Goal: Task Accomplishment & Management: Manage account settings

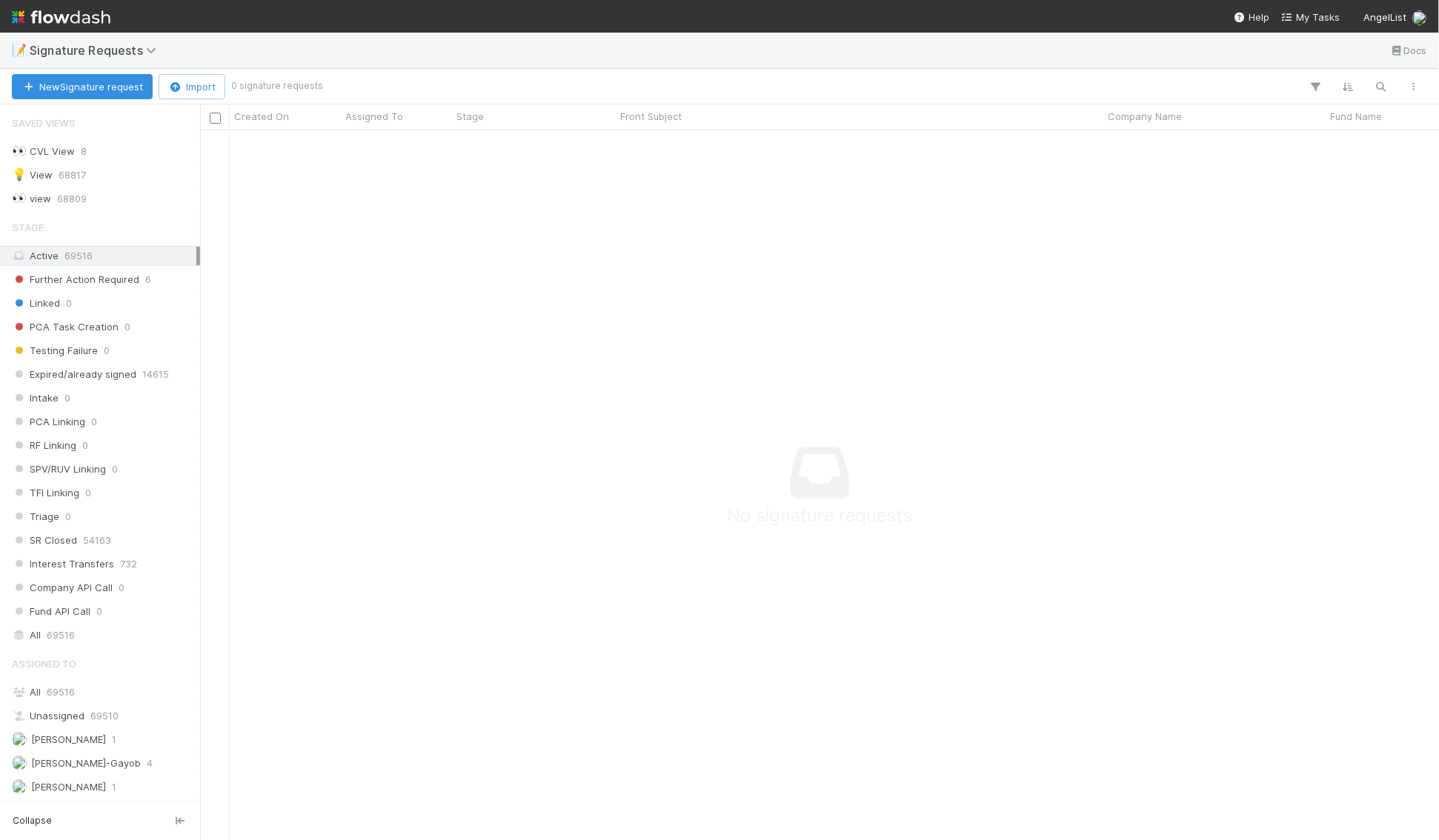
scroll to position [710, 1238]
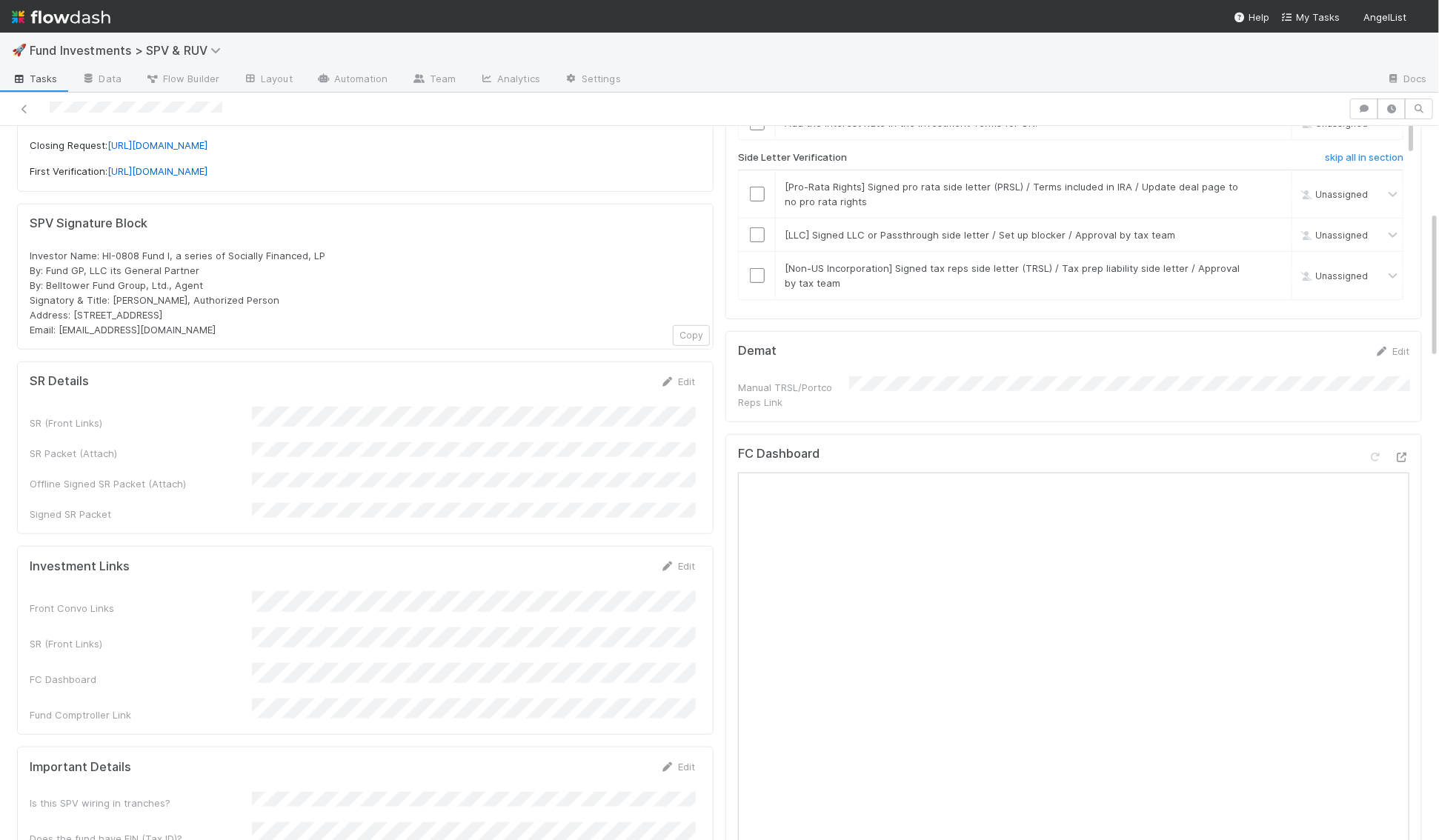
scroll to position [419, 0]
click at [680, 358] on div "SR Details Edit SR (Front Links) SR Packet (Attach) Offline Signed SR Packet (A…" at bounding box center [365, 444] width 696 height 172
click at [680, 372] on link "Edit" at bounding box center [677, 378] width 35 height 12
click at [187, 389] on form "SR Details Save Cancel SR (Front Links) SR Packet (Attach) Offline Signed SR Pa…" at bounding box center [361, 467] width 665 height 192
click at [622, 371] on button "Save" at bounding box center [616, 384] width 42 height 26
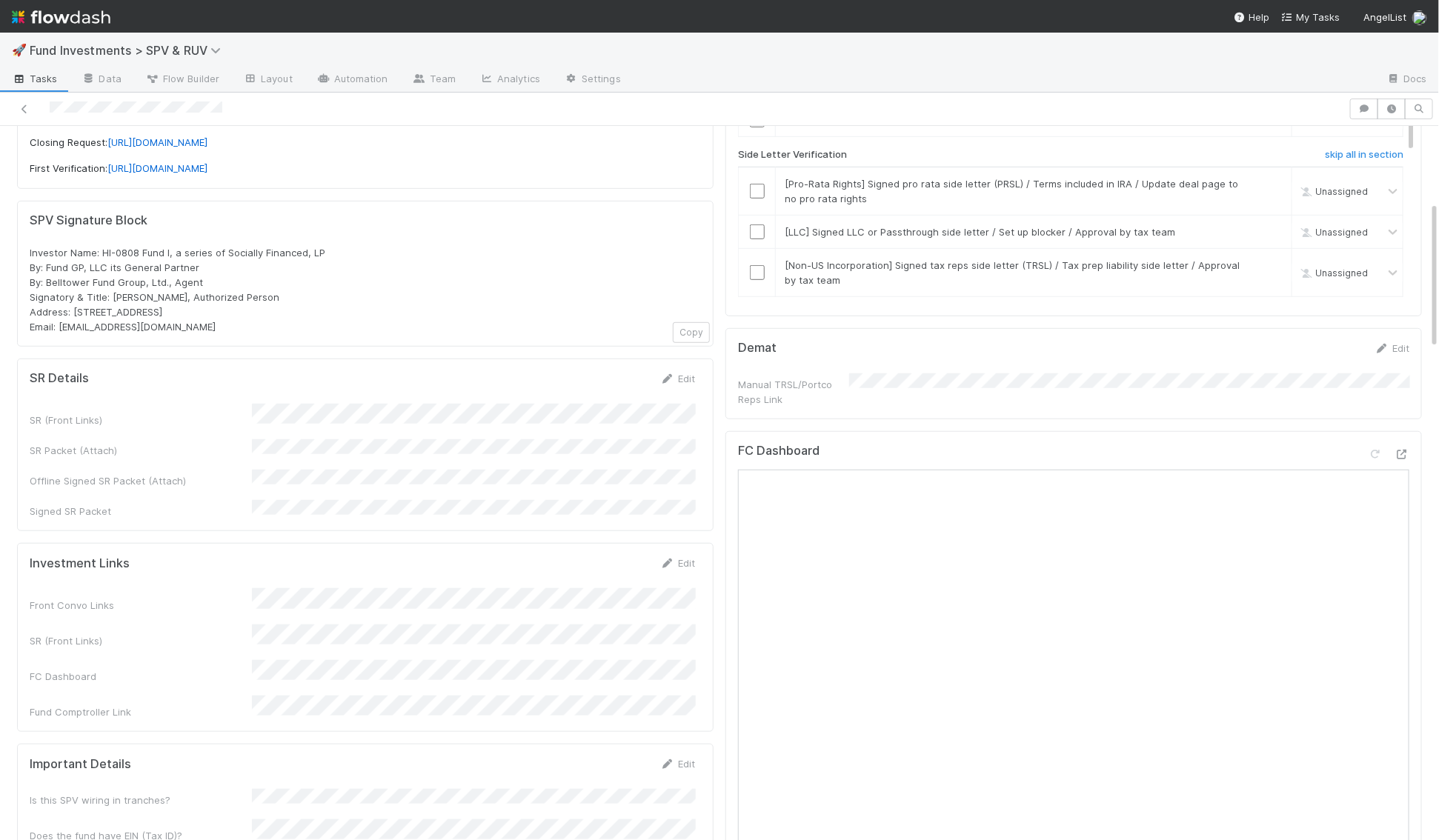
scroll to position [0, 0]
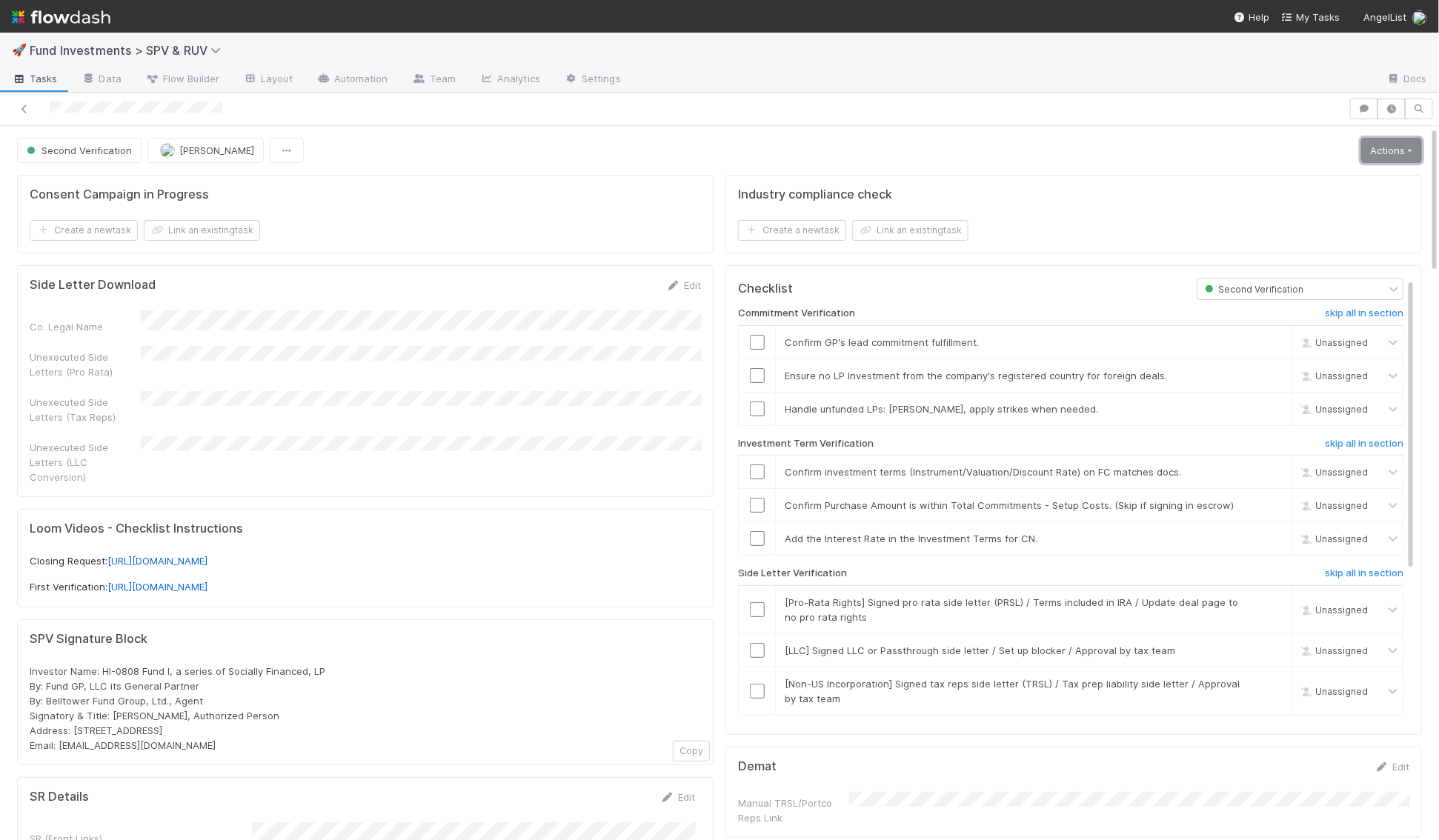
click at [1386, 149] on link "Actions" at bounding box center [1391, 150] width 61 height 26
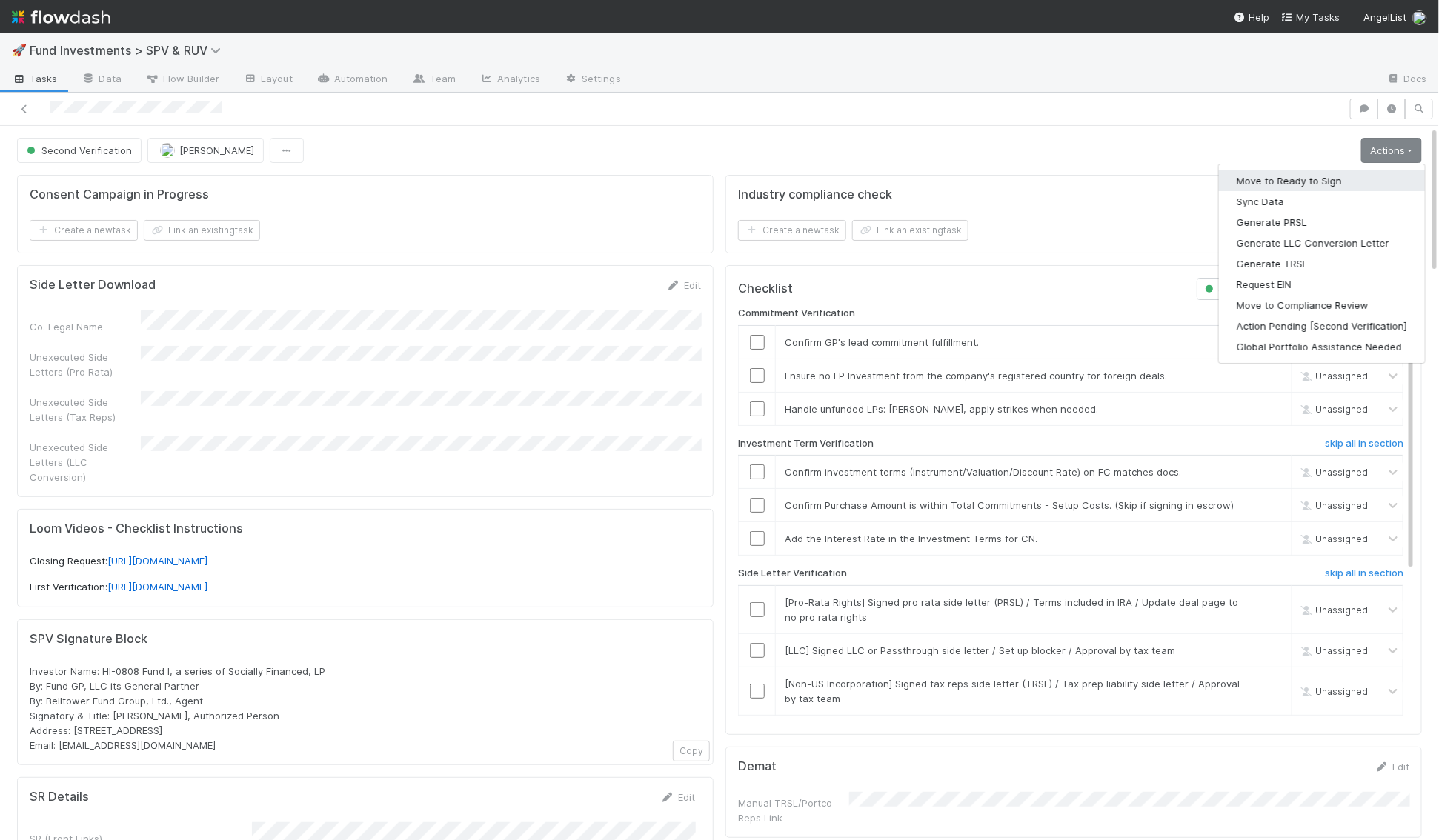
click at [1362, 171] on button "Move to Ready to Sign" at bounding box center [1322, 181] width 206 height 21
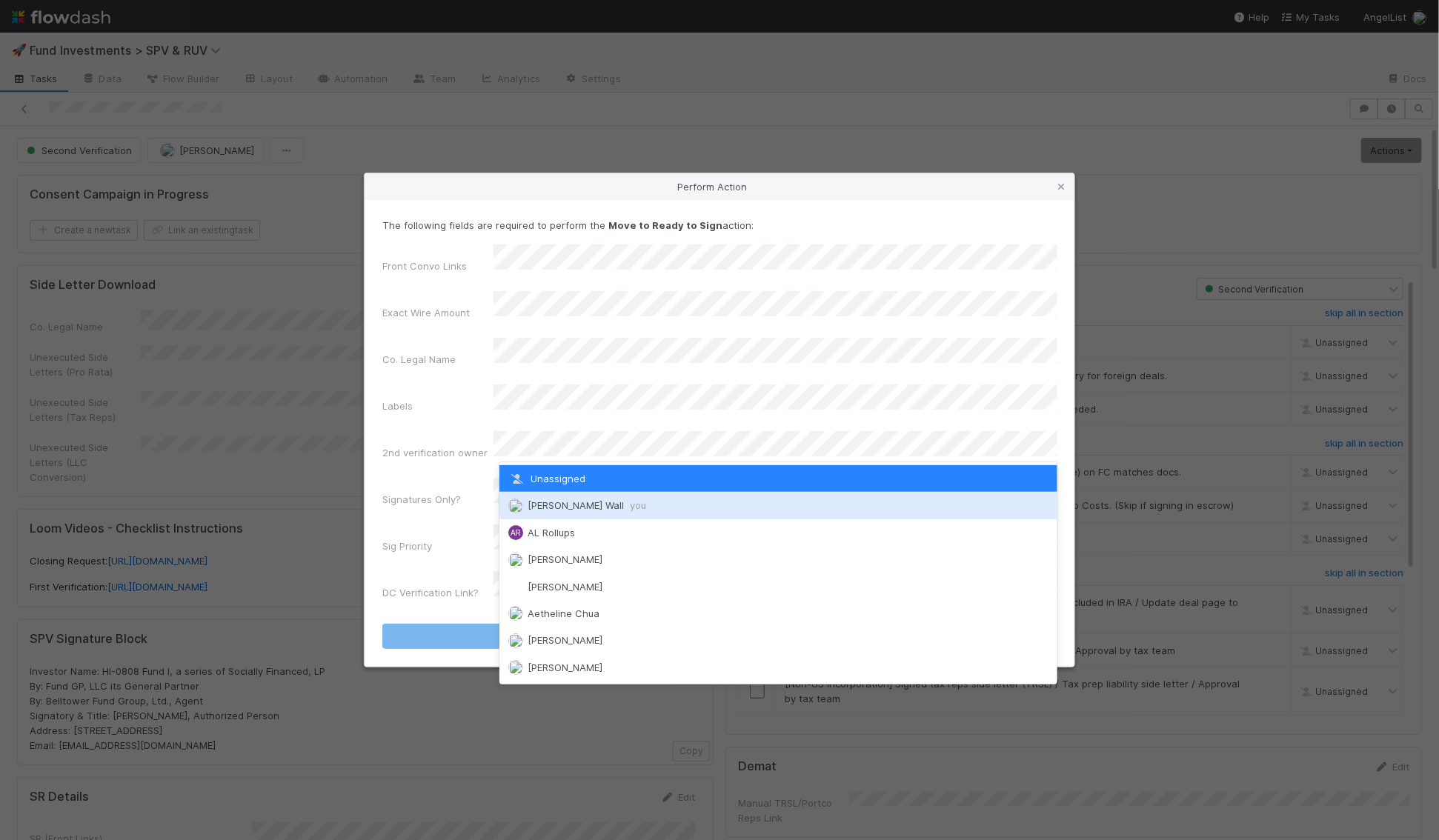
click at [540, 502] on span "[PERSON_NAME] Wall you" at bounding box center [587, 504] width 119 height 12
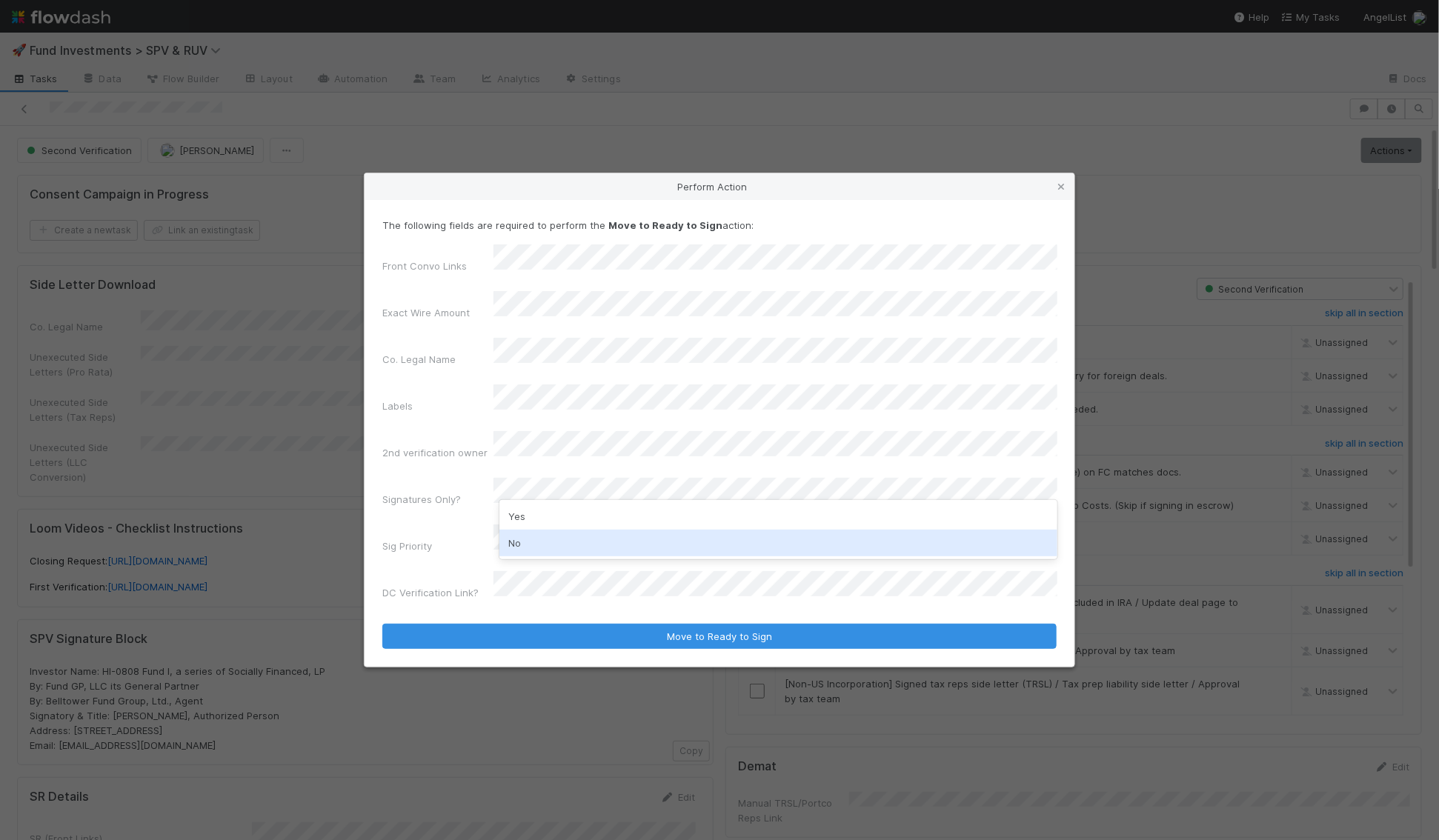
click at [541, 545] on div "No" at bounding box center [777, 542] width 558 height 26
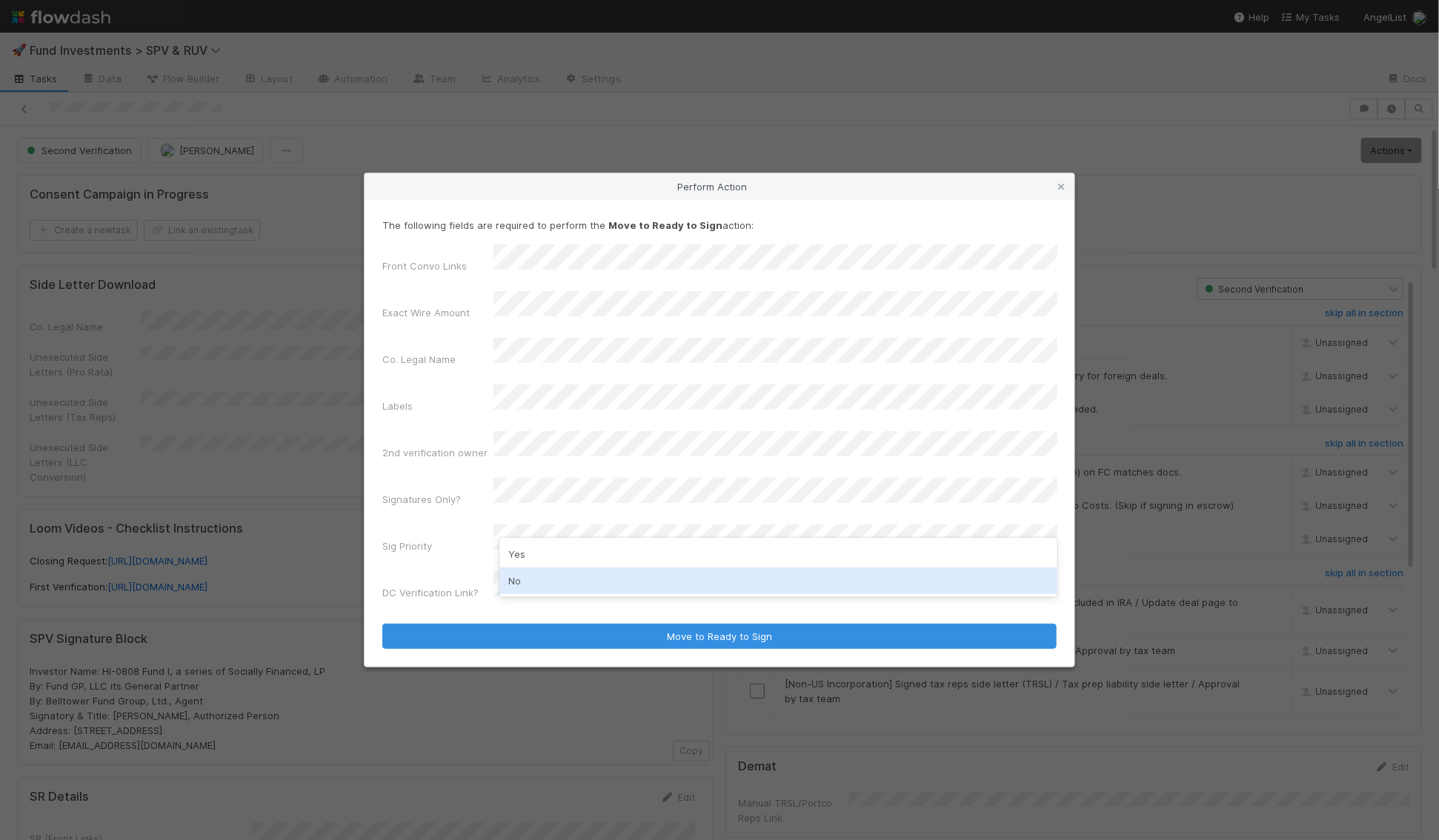
click at [537, 573] on div "No" at bounding box center [777, 580] width 558 height 26
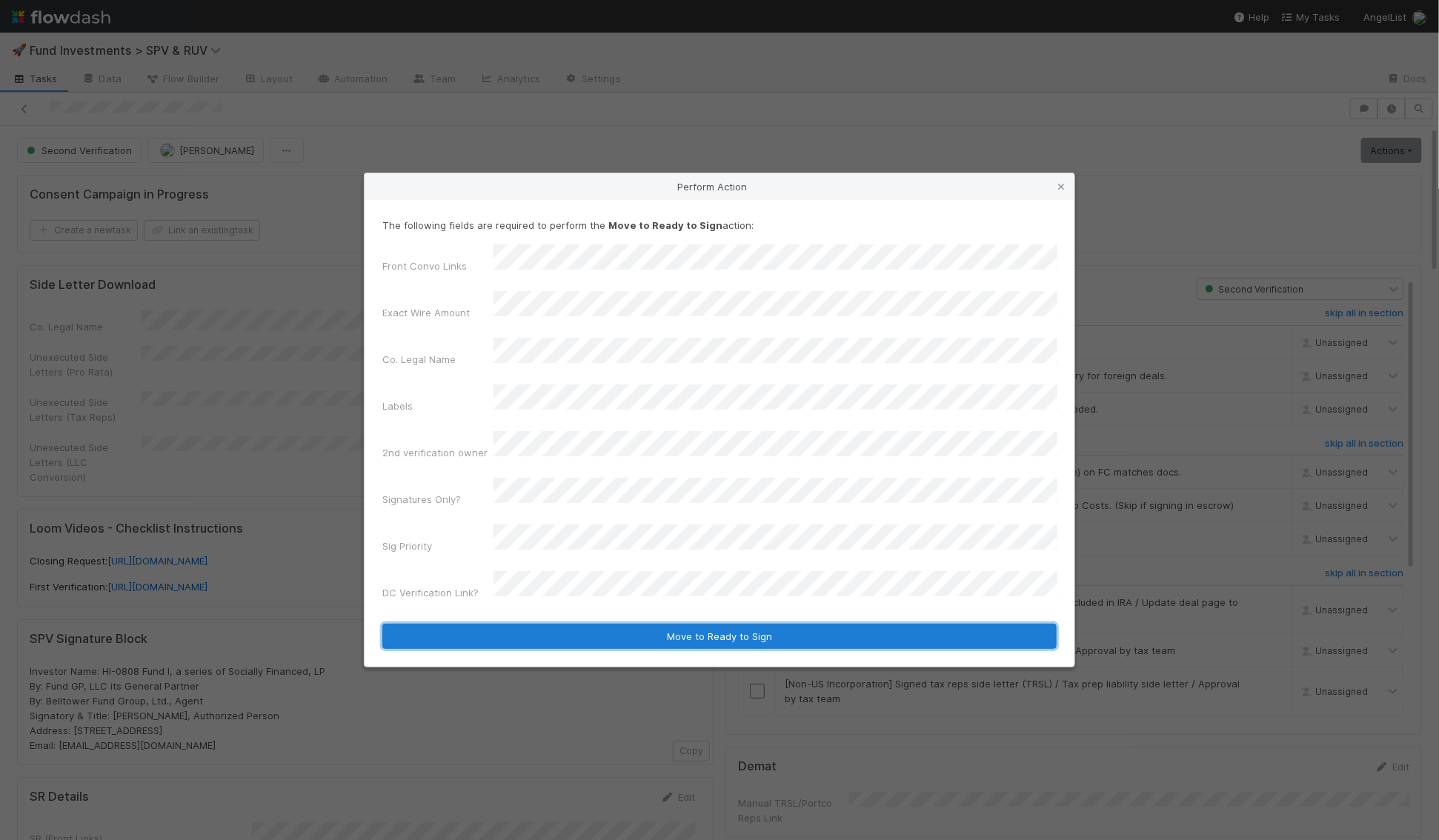
click at [561, 624] on button "Move to Ready to Sign" at bounding box center [719, 637] width 674 height 26
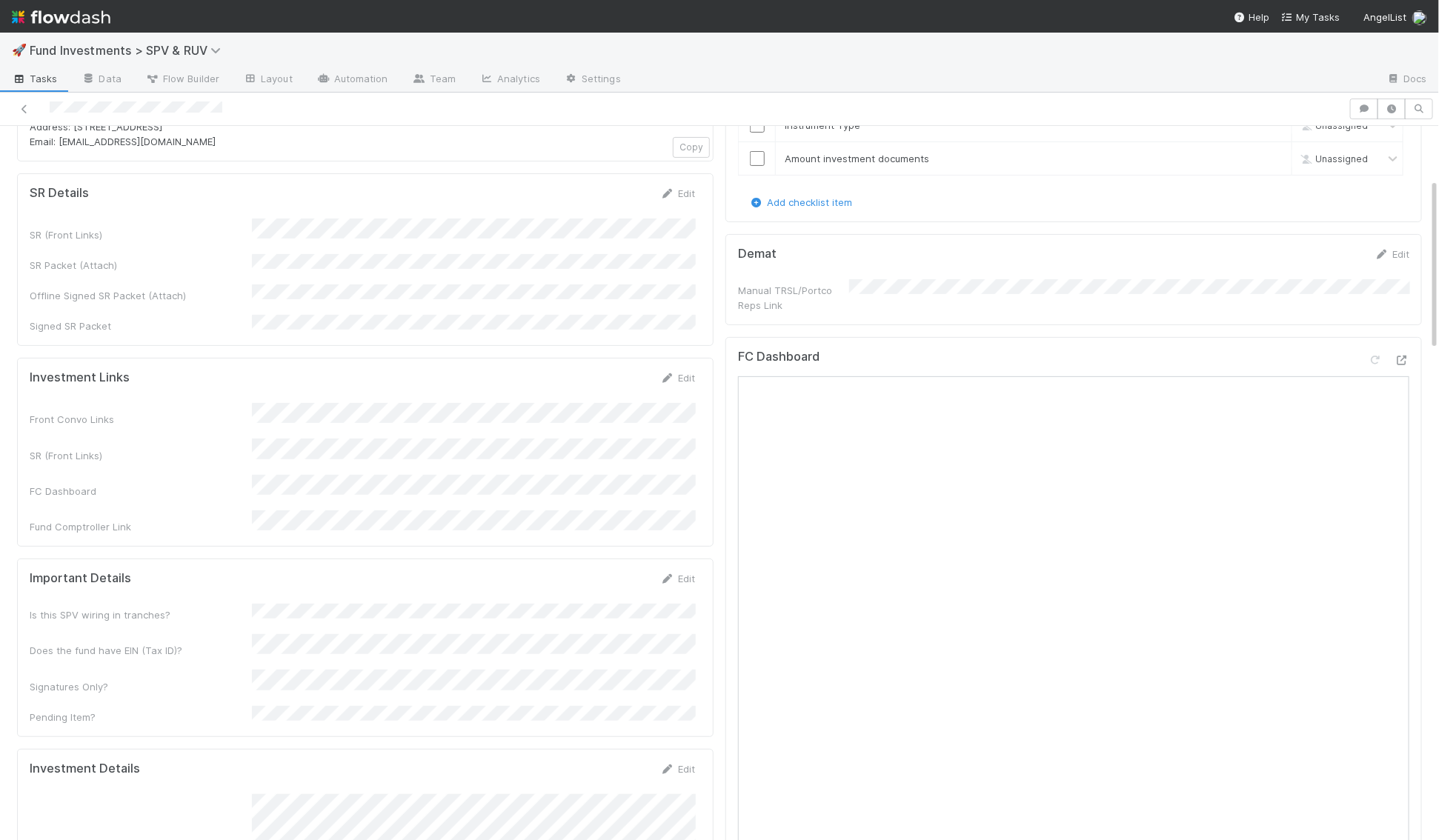
scroll to position [97, 0]
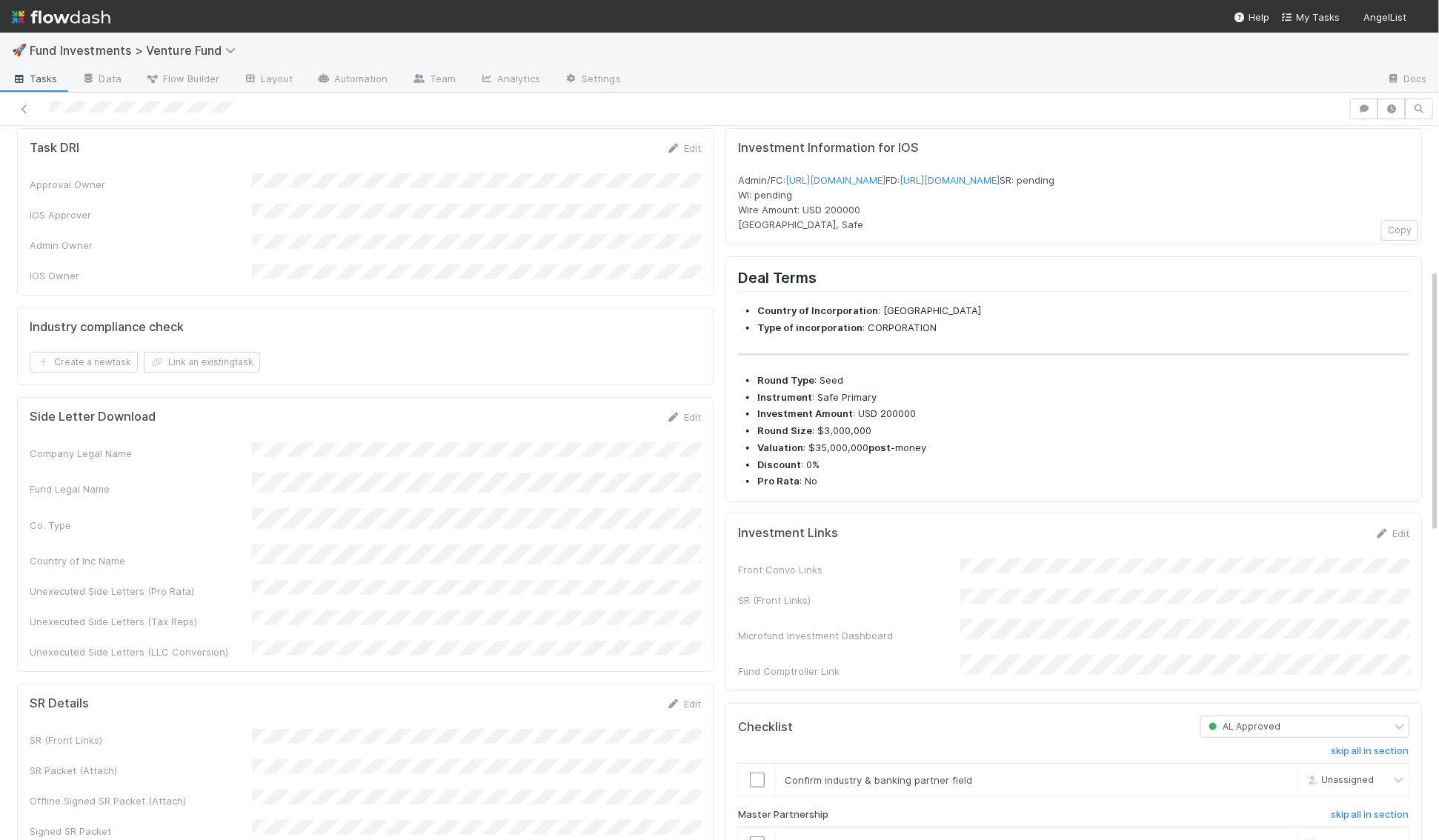
scroll to position [564, 0]
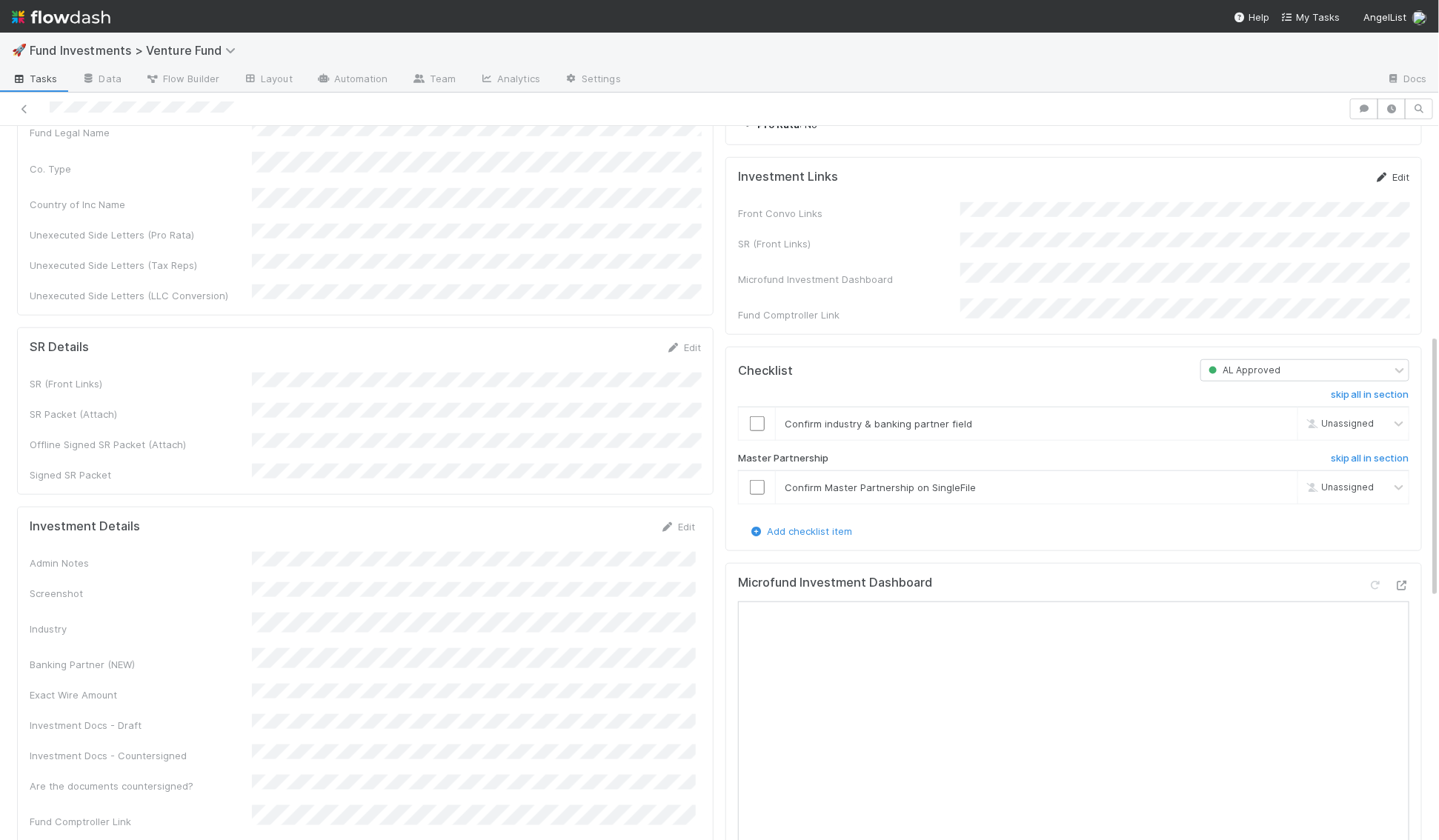
click at [1393, 183] on link "Edit" at bounding box center [1392, 177] width 35 height 12
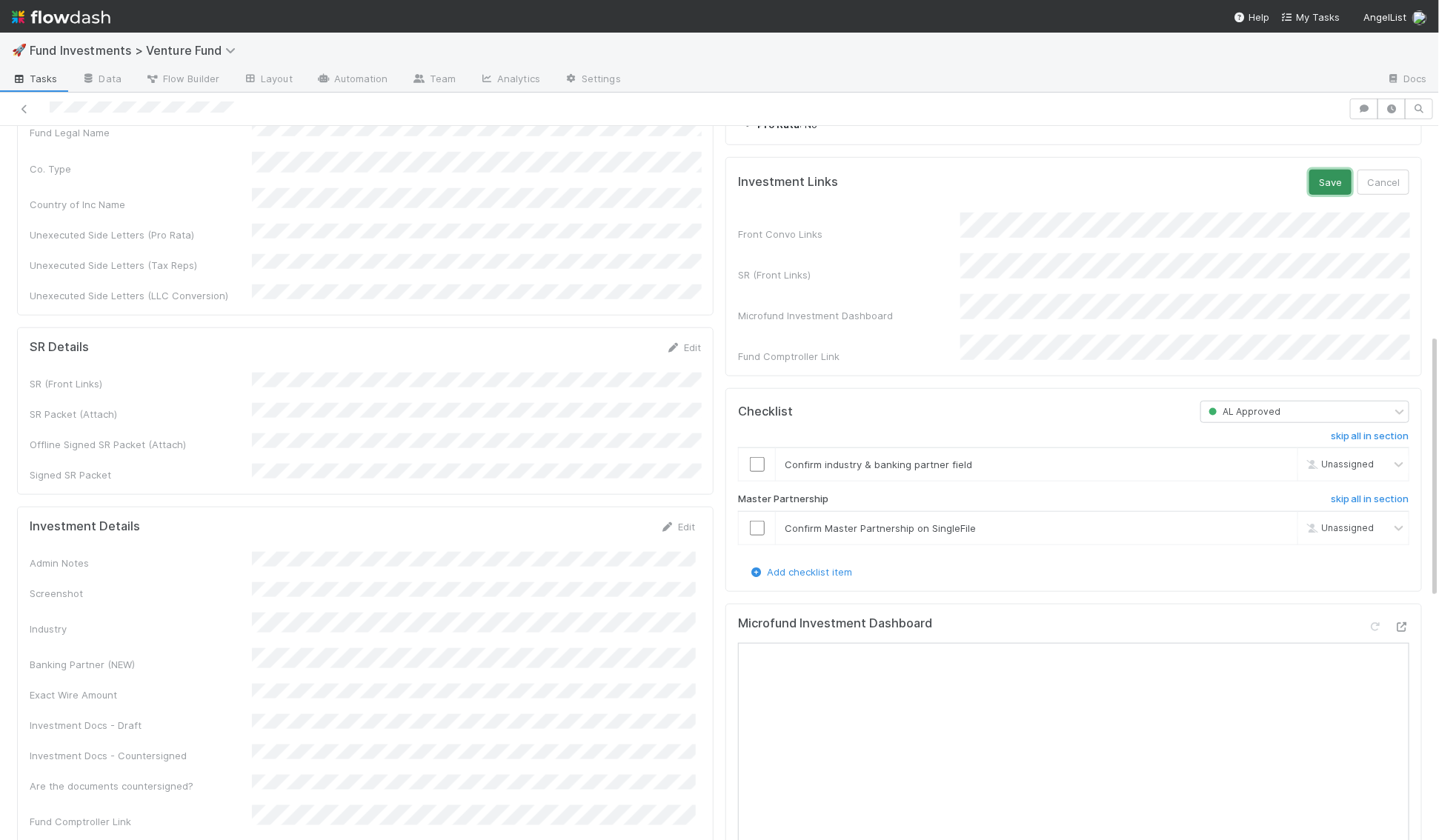
click at [1330, 195] on button "Save" at bounding box center [1330, 182] width 42 height 26
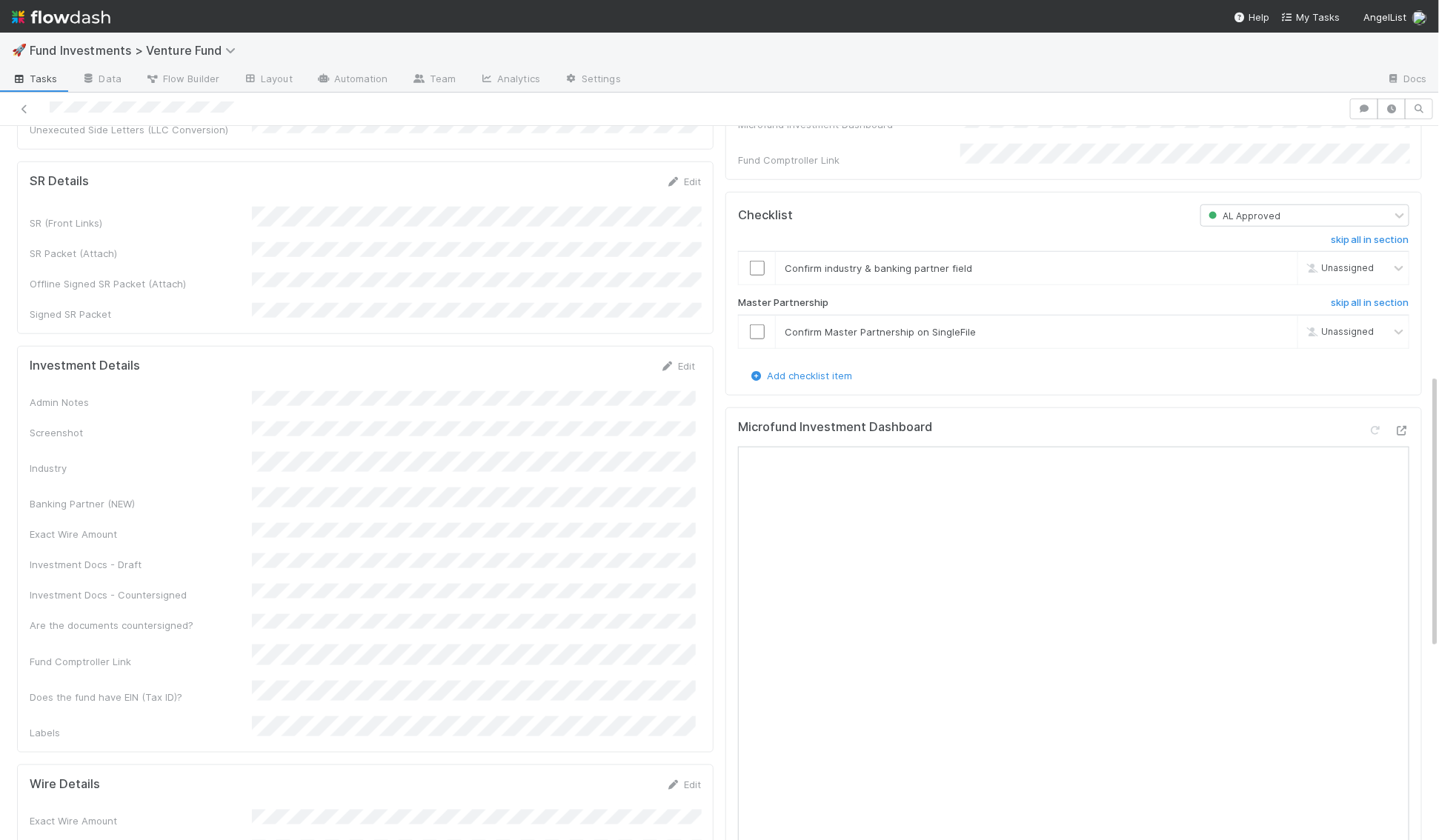
scroll to position [647, 0]
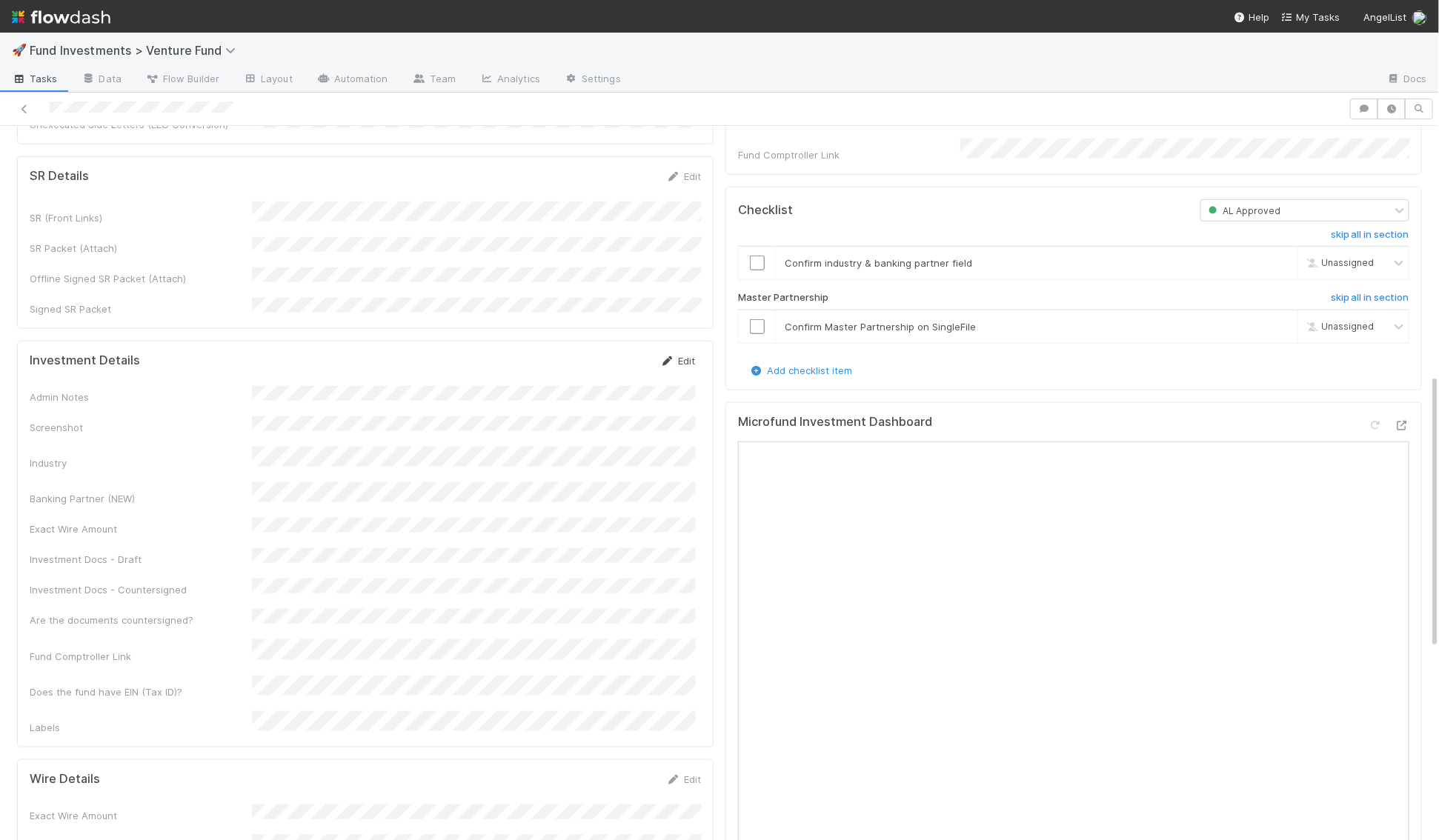
click at [686, 355] on link "Edit" at bounding box center [677, 360] width 35 height 12
click at [295, 505] on div "Admin Notes Screenshot Industry Banking Partner (NEW) Exact Wire Amount Investm…" at bounding box center [361, 627] width 665 height 462
click at [612, 353] on button "Save" at bounding box center [616, 366] width 42 height 26
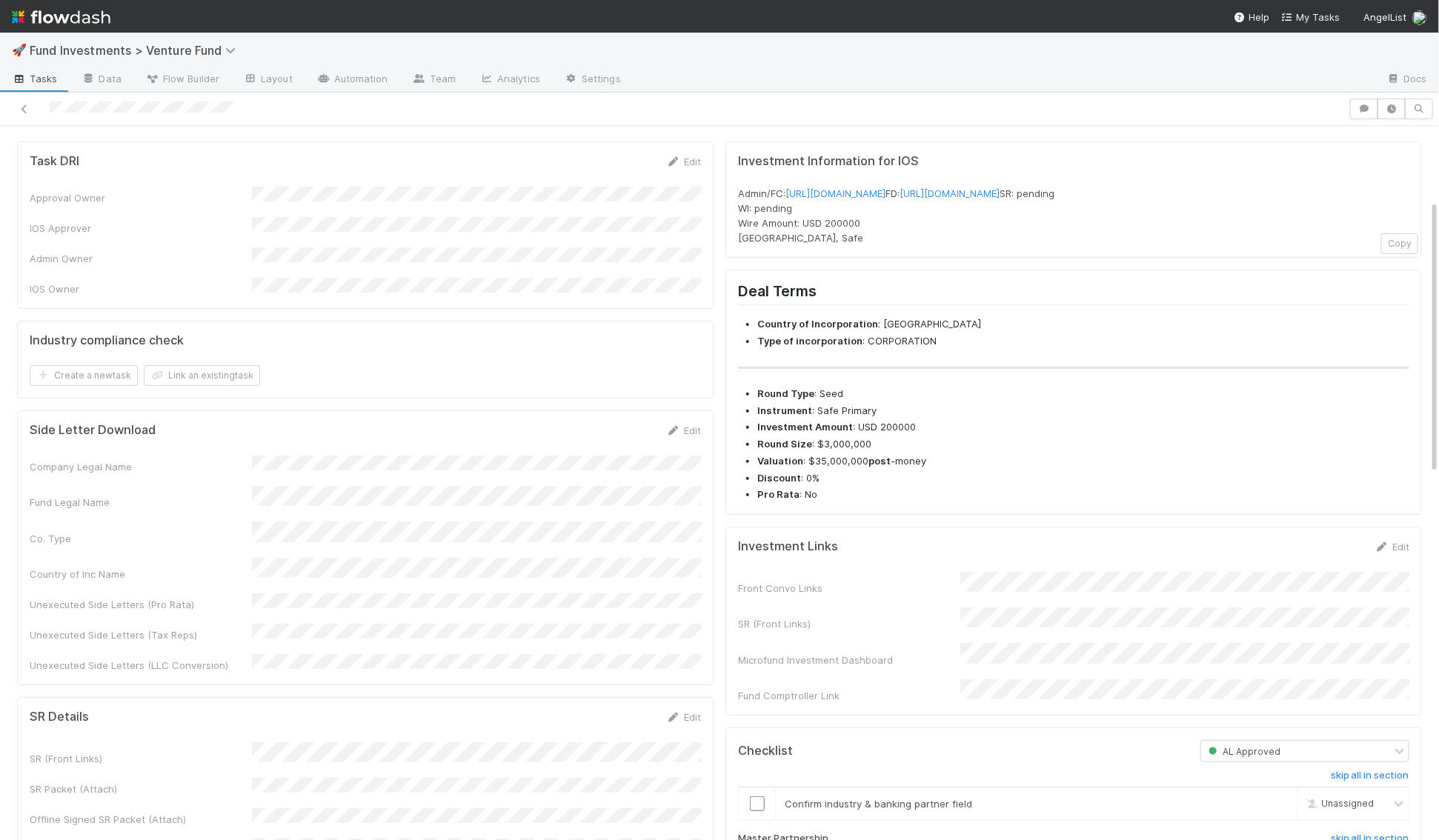
scroll to position [0, 0]
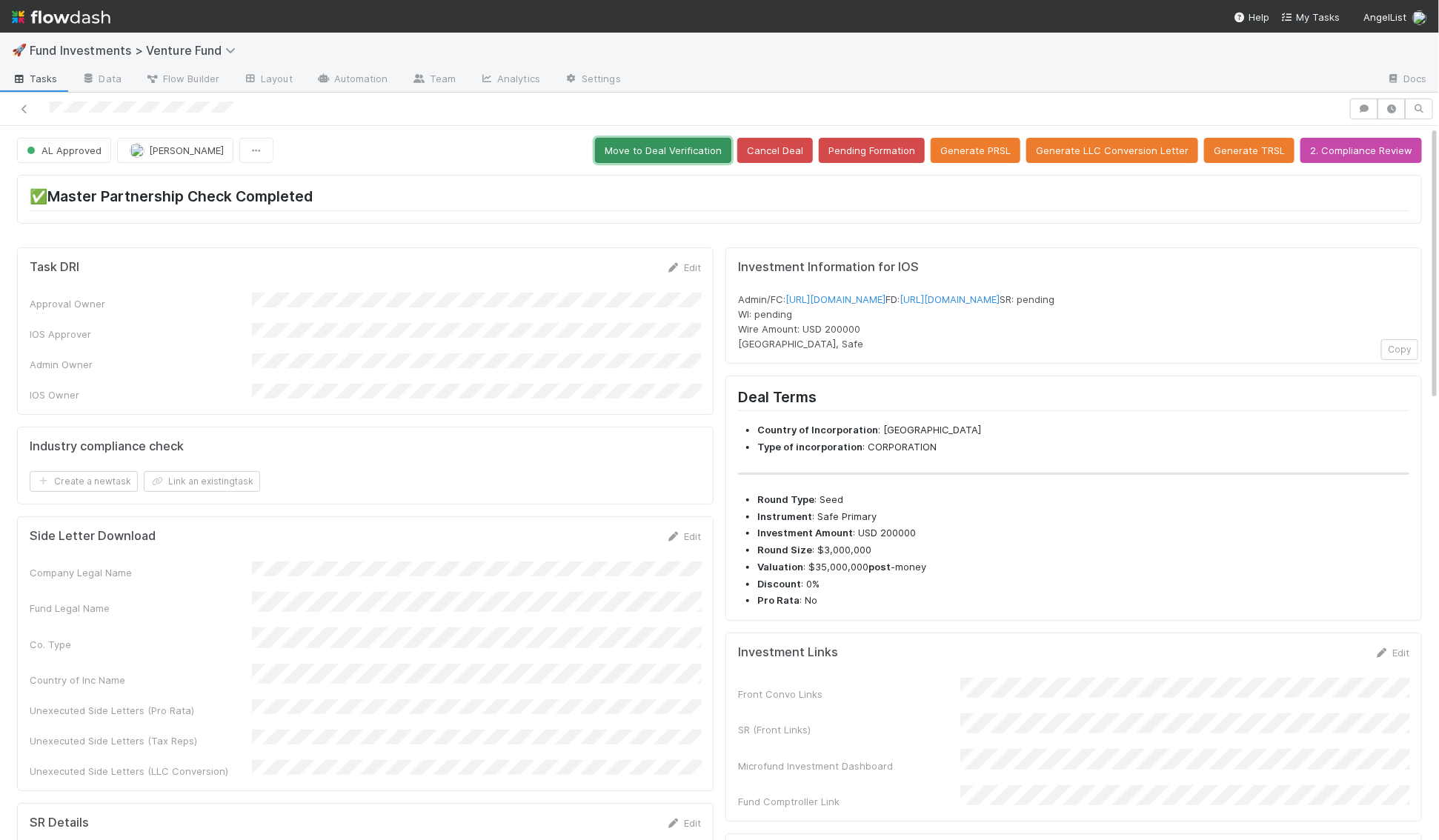
click at [657, 152] on button "Move to Deal Verification" at bounding box center [662, 150] width 136 height 26
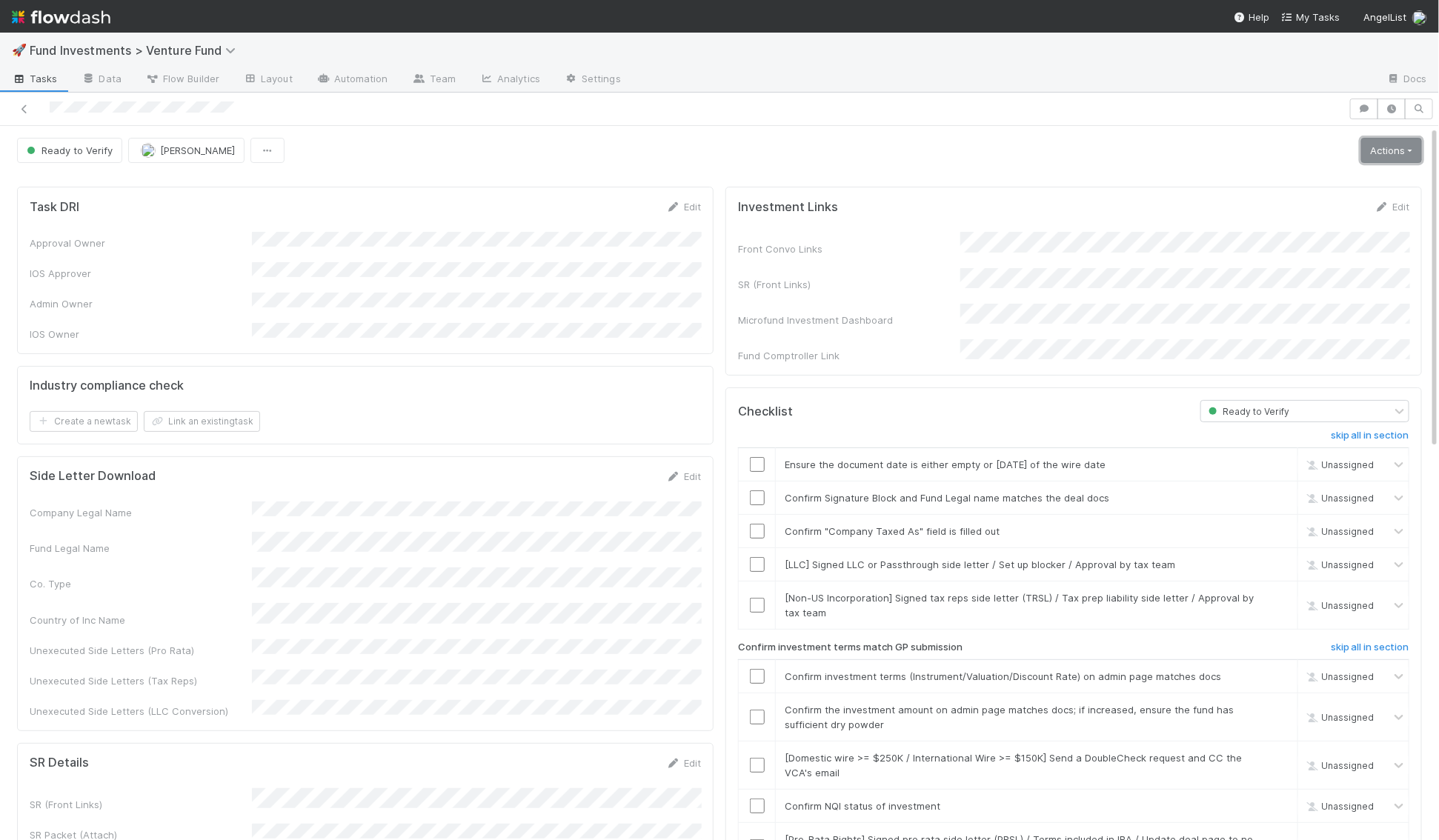
click at [1380, 152] on link "Actions" at bounding box center [1391, 150] width 61 height 26
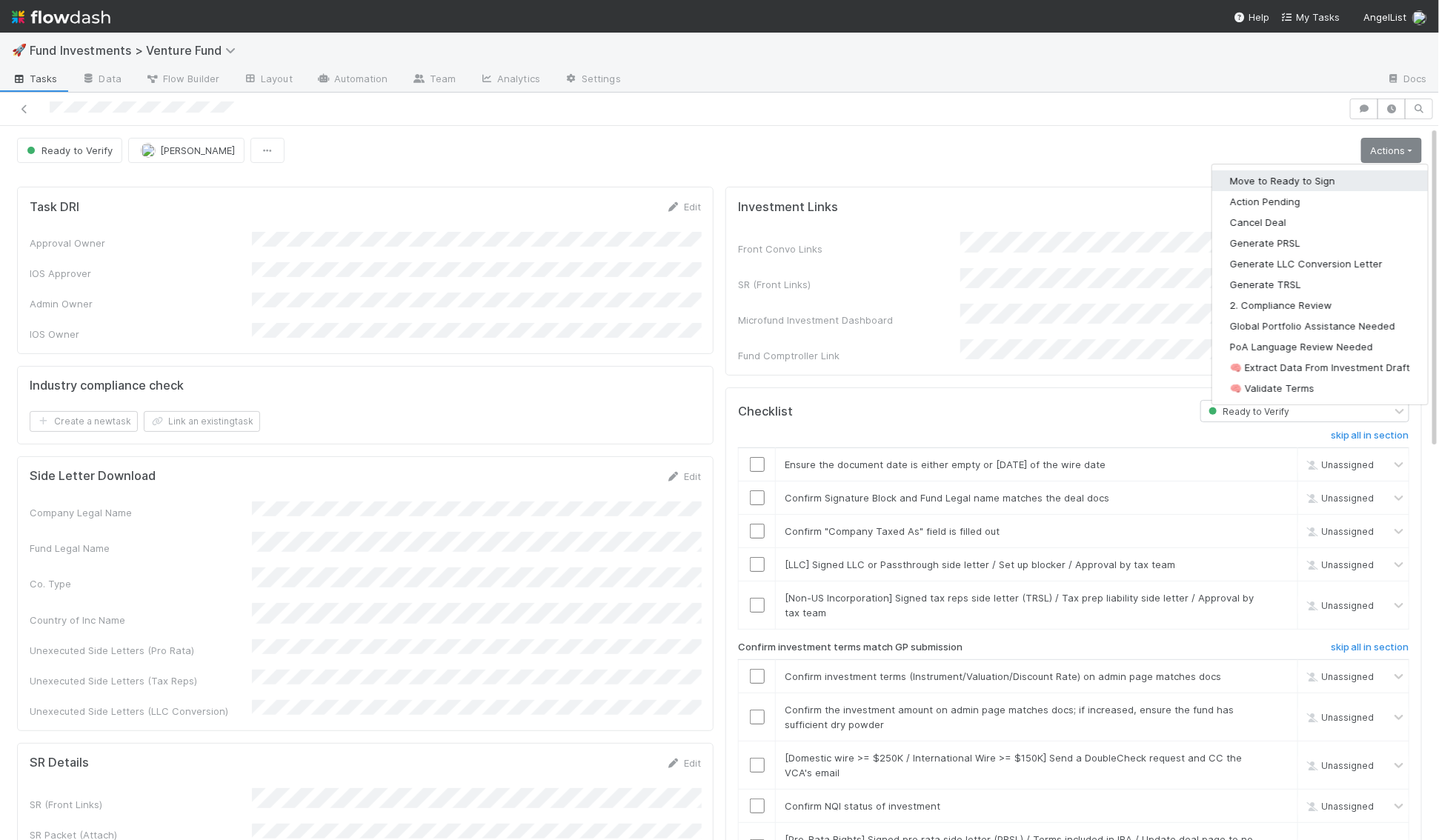
click at [1359, 180] on button "Move to Ready to Sign" at bounding box center [1319, 181] width 215 height 21
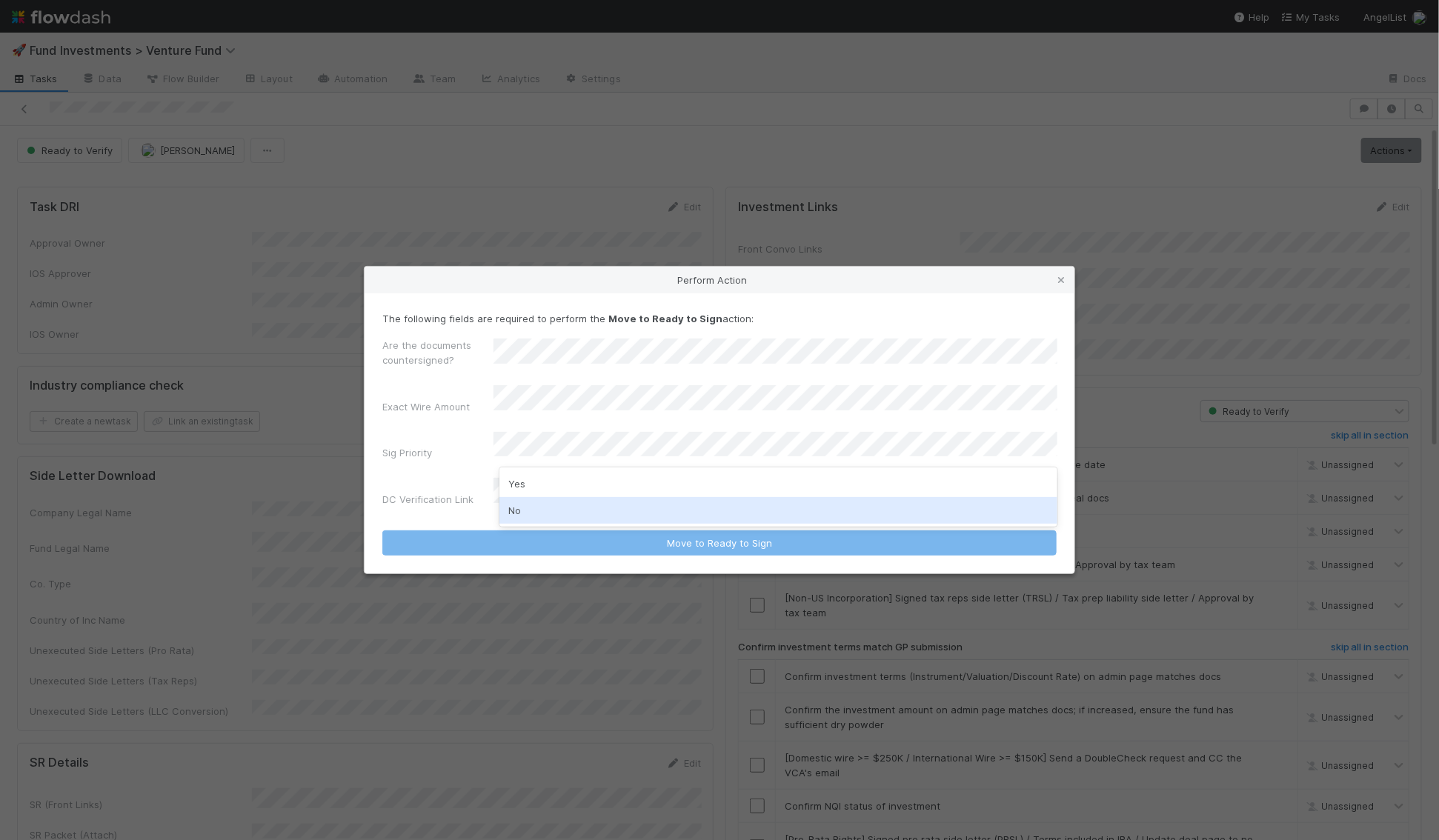
click at [524, 513] on div "No" at bounding box center [777, 510] width 558 height 26
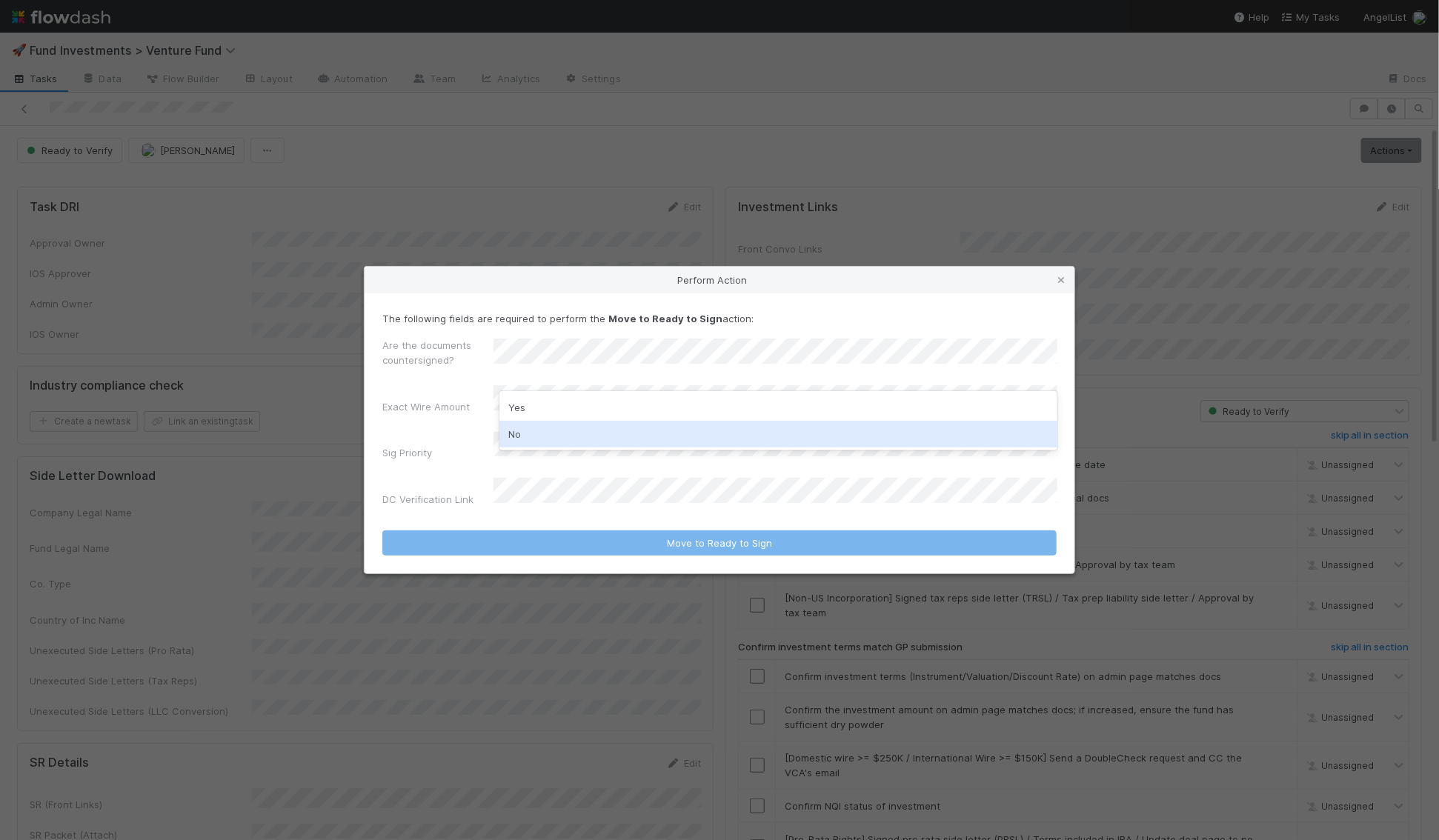
click at [578, 426] on div "No" at bounding box center [777, 433] width 558 height 26
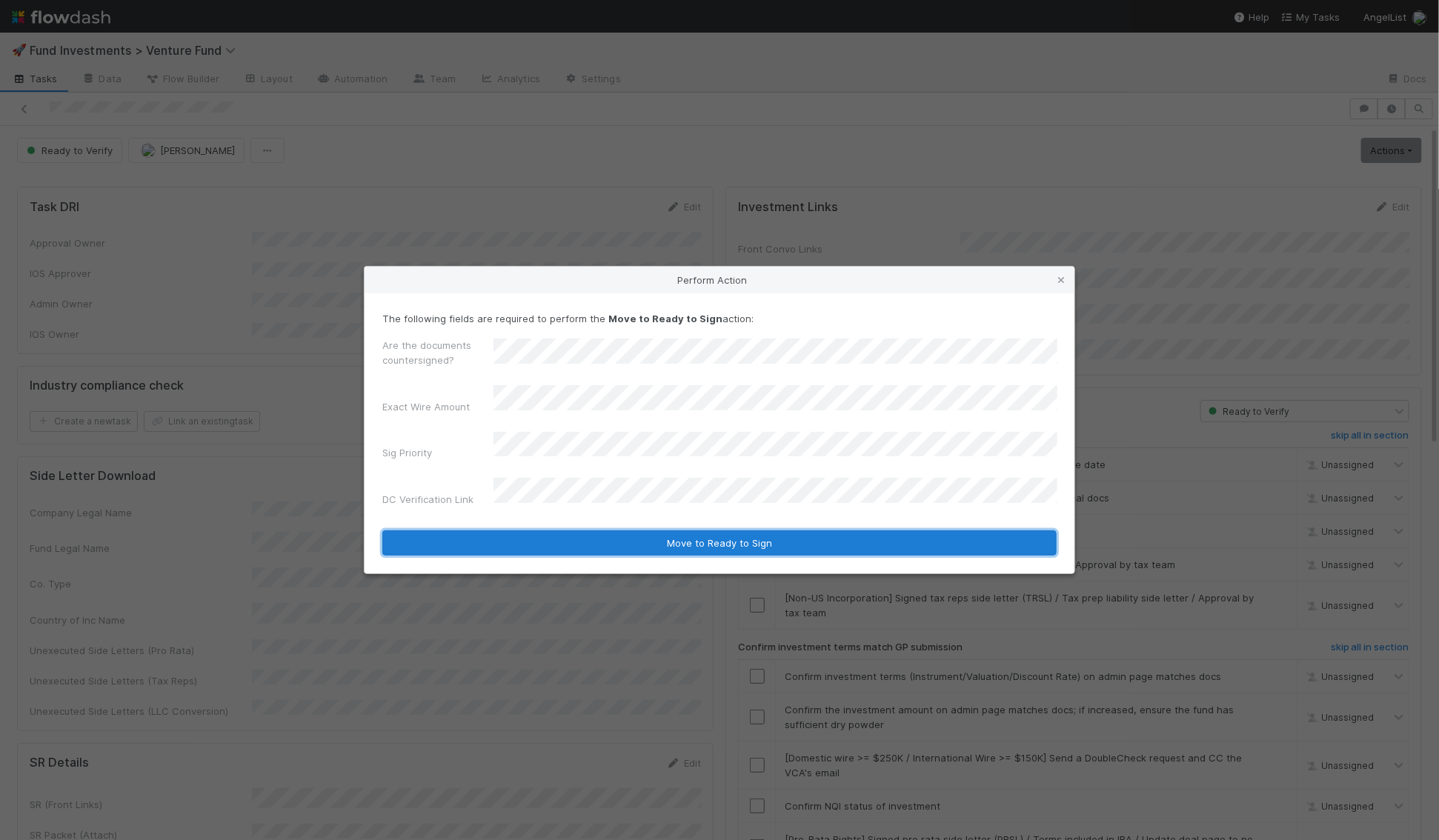
click at [558, 532] on button "Move to Ready to Sign" at bounding box center [719, 543] width 674 height 26
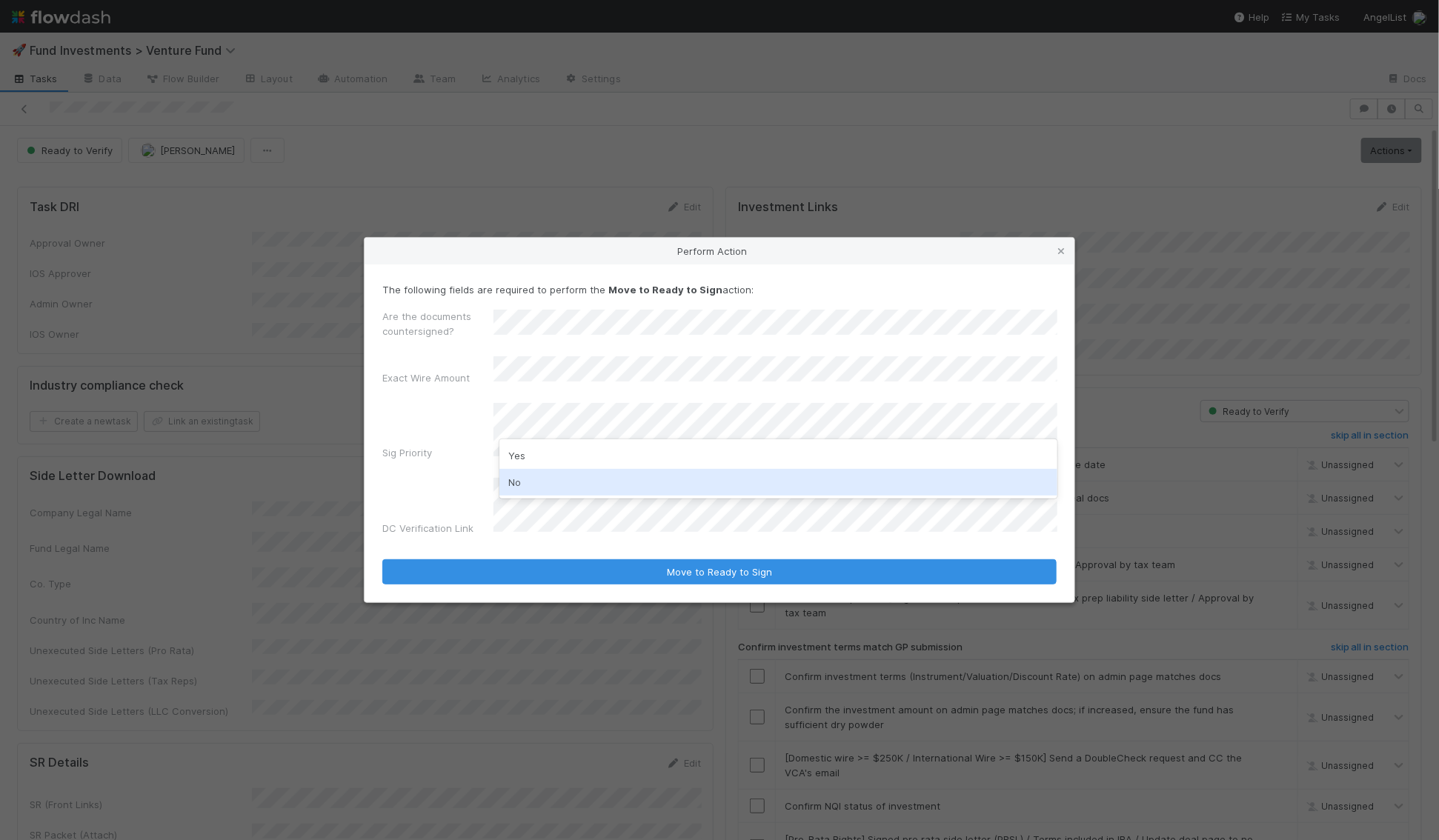
click at [537, 482] on div "No" at bounding box center [777, 482] width 558 height 26
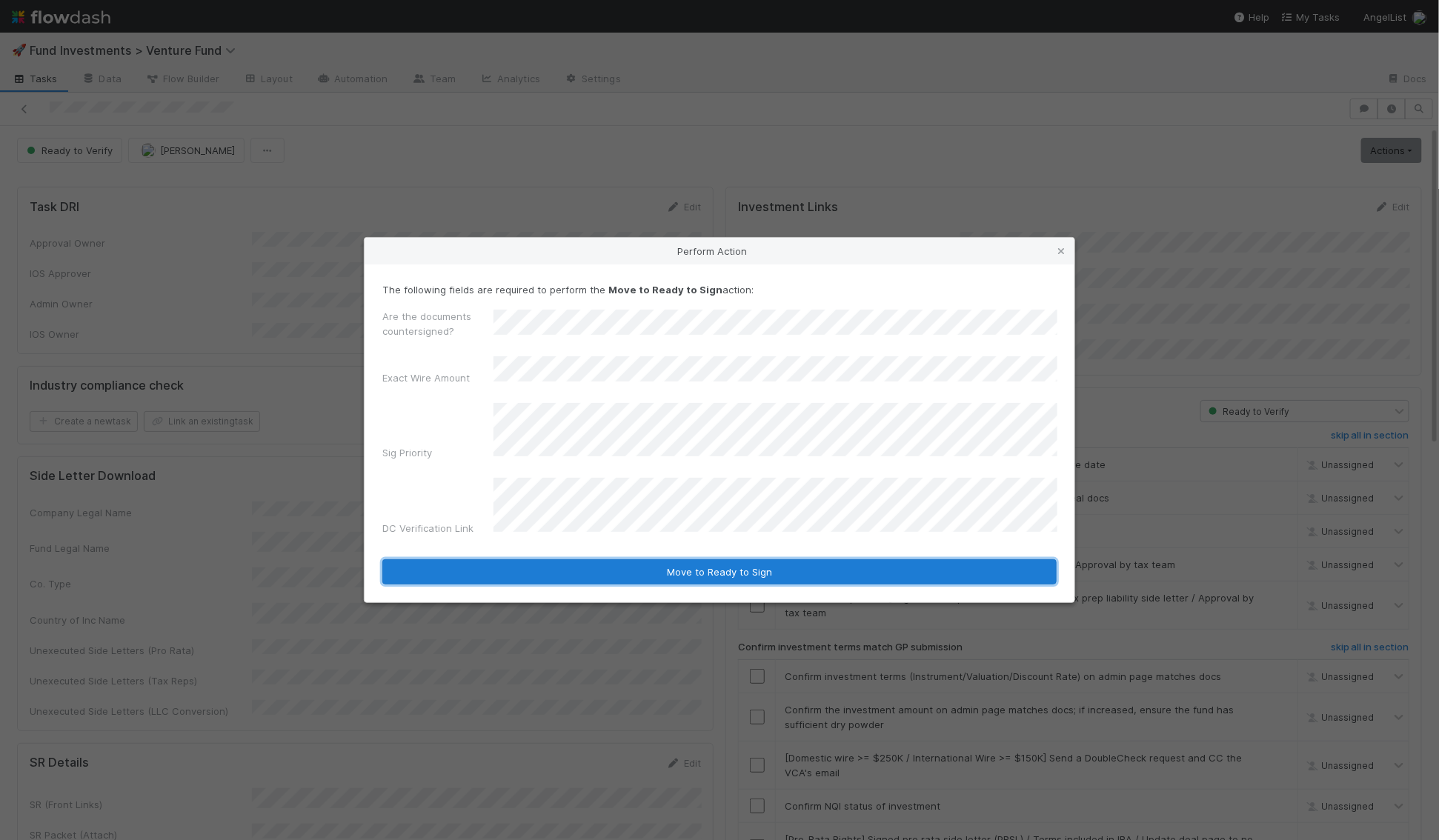
click at [538, 559] on button "Move to Ready to Sign" at bounding box center [719, 572] width 674 height 26
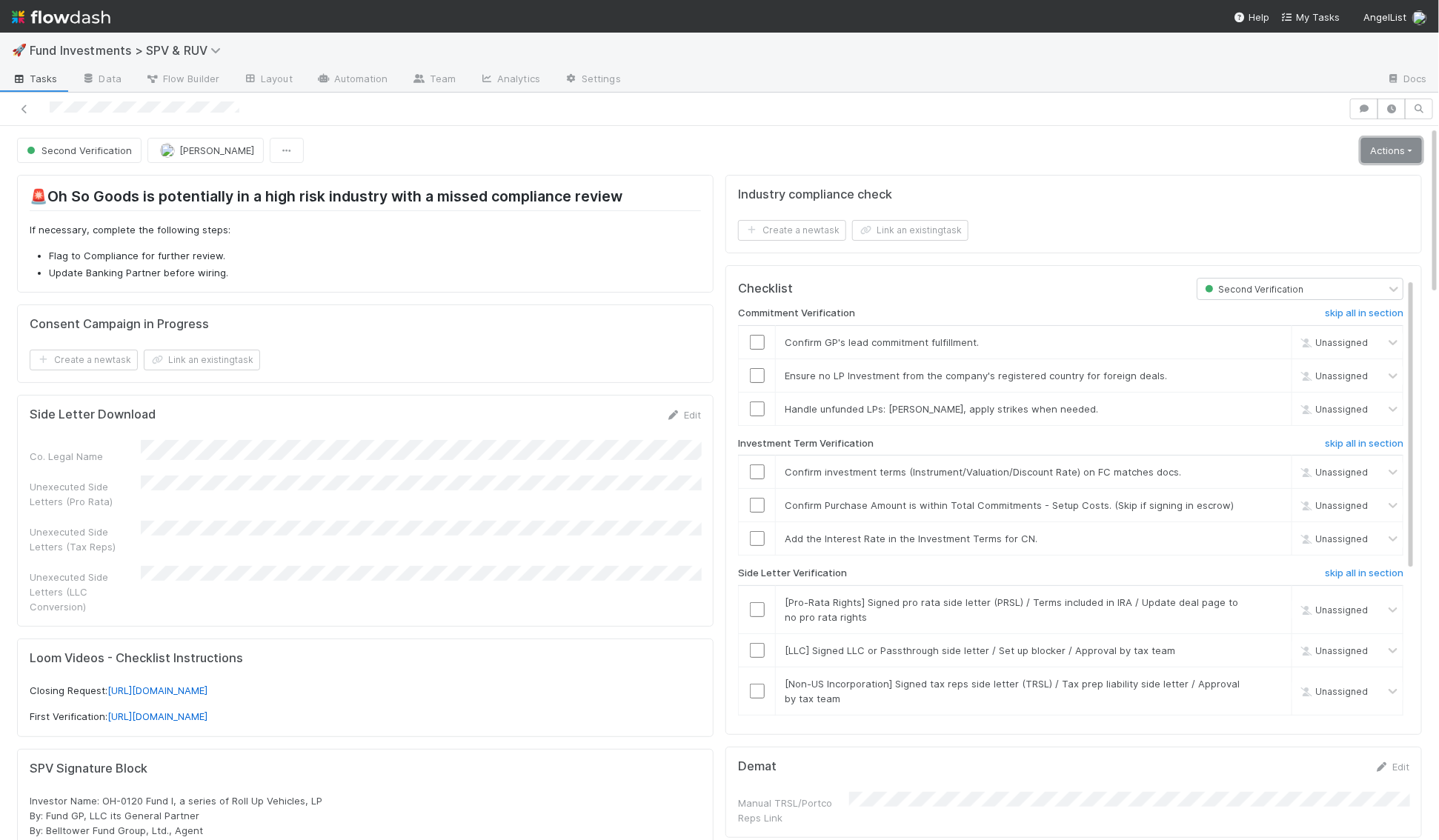
click at [1393, 140] on link "Actions" at bounding box center [1391, 150] width 61 height 26
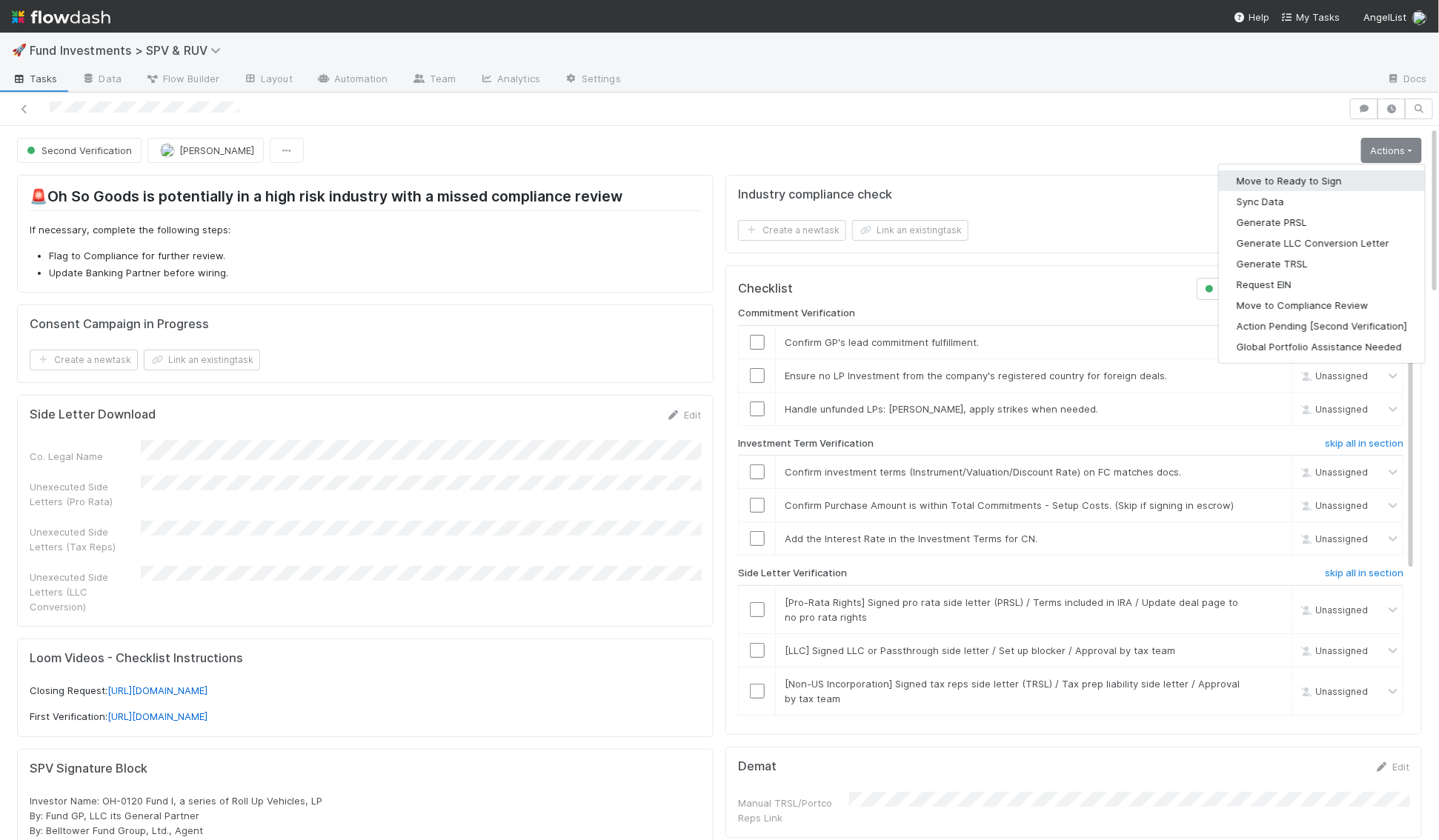
click at [1354, 186] on button "Move to Ready to Sign" at bounding box center [1322, 181] width 206 height 21
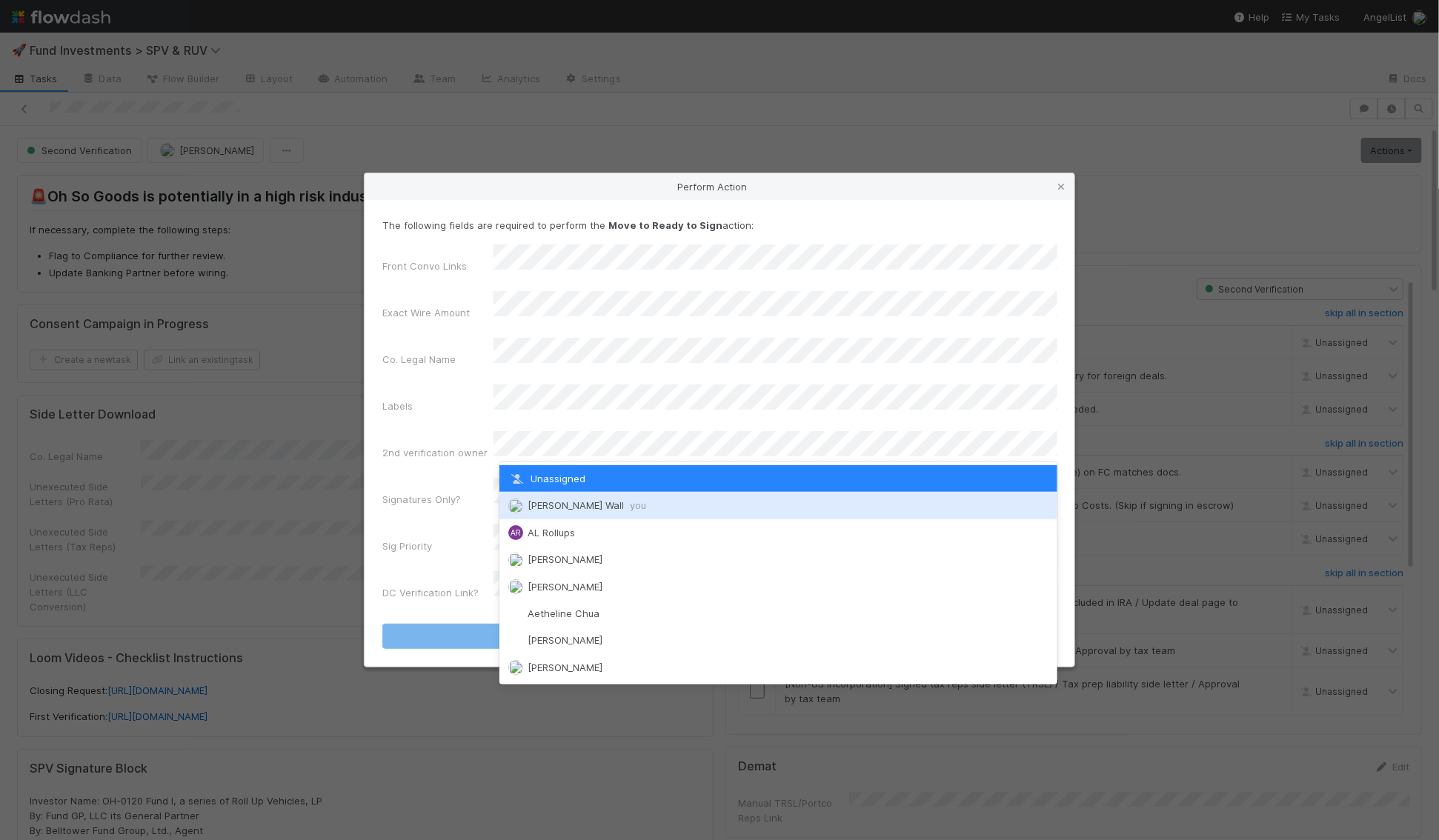
click at [573, 512] on div "[PERSON_NAME] Wall you" at bounding box center [777, 504] width 558 height 26
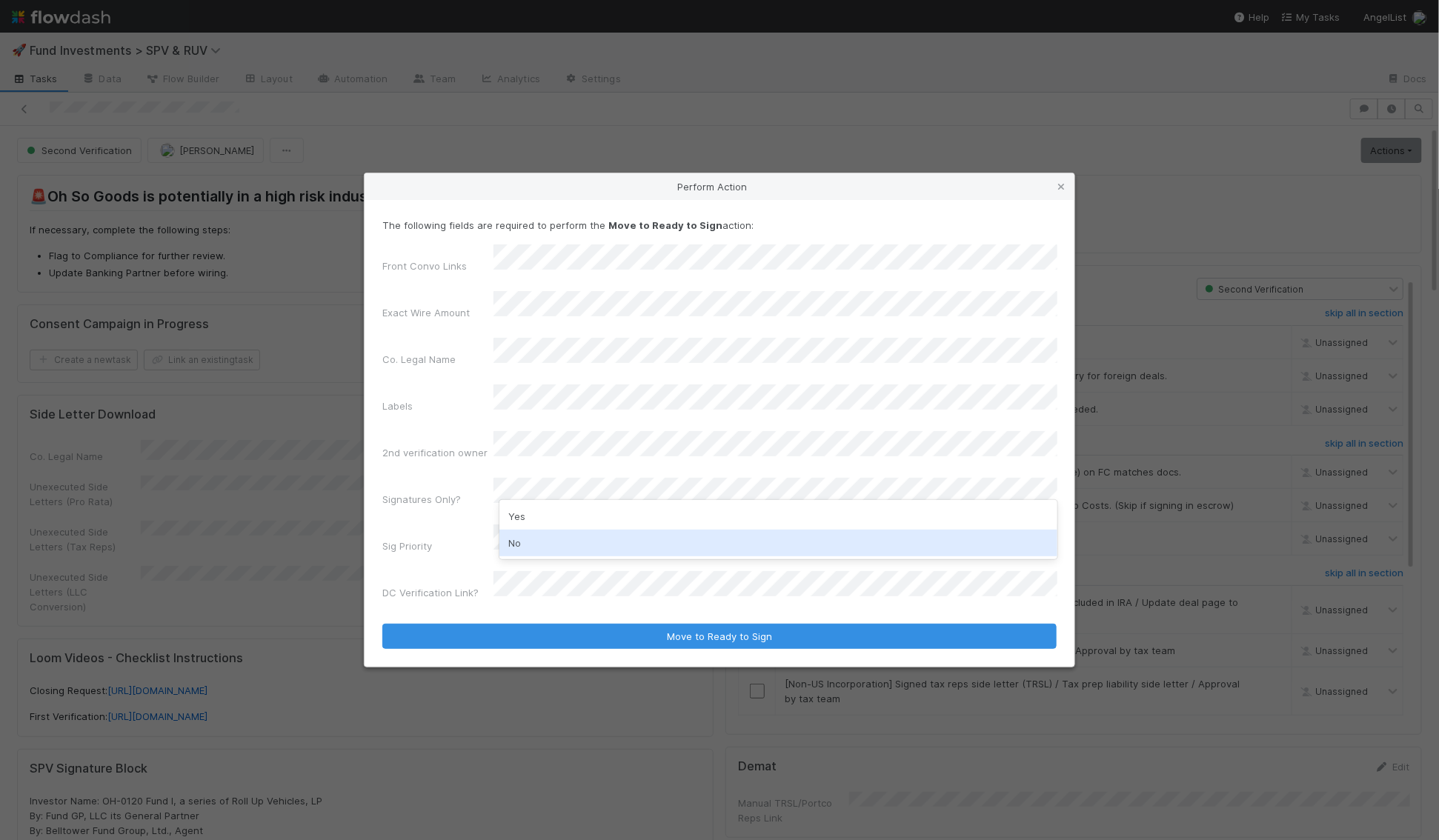
click at [540, 541] on div "No" at bounding box center [777, 542] width 558 height 26
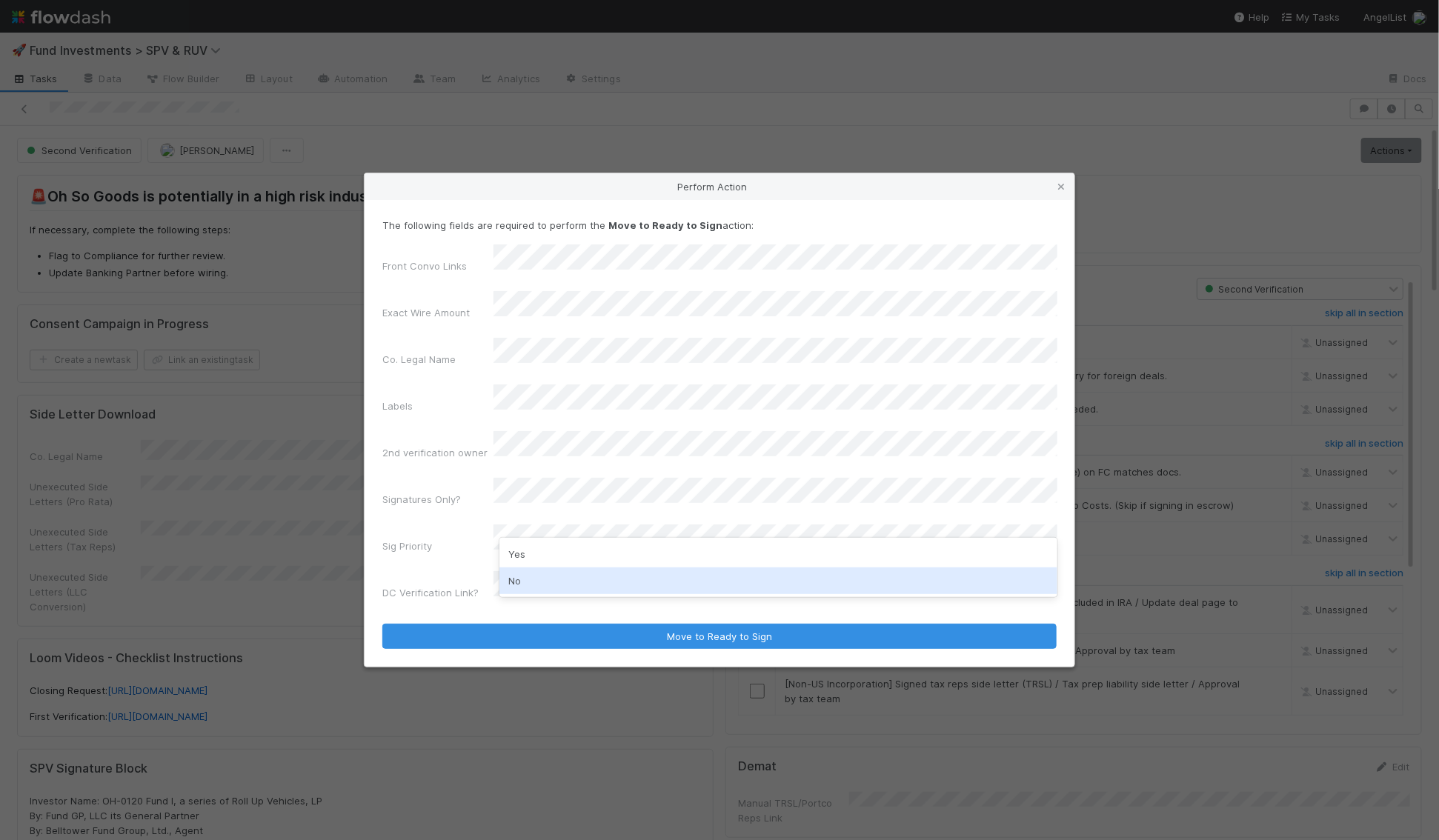
click at [527, 580] on div "No" at bounding box center [777, 580] width 558 height 26
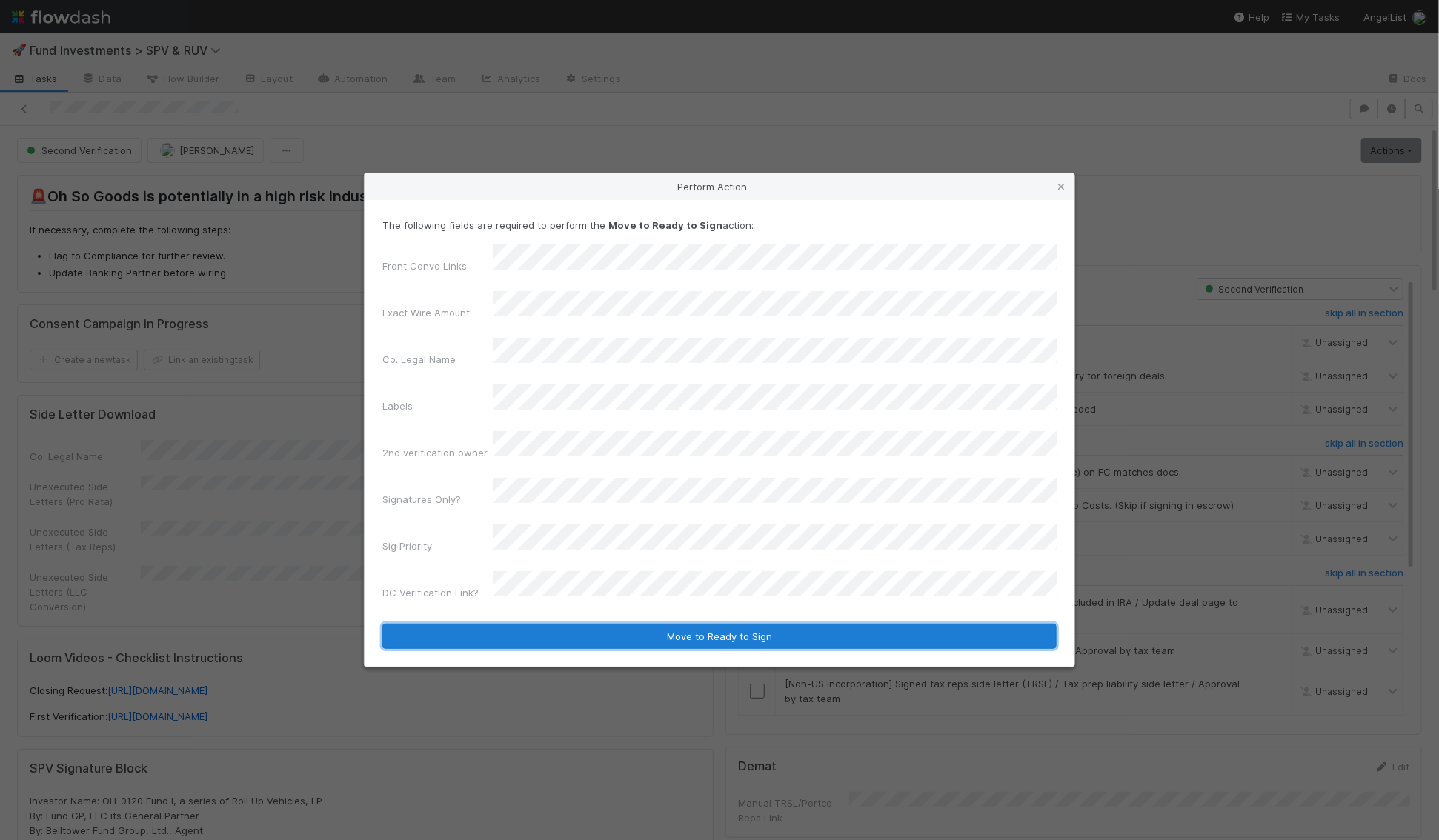
click at [524, 624] on button "Move to Ready to Sign" at bounding box center [719, 637] width 674 height 26
